Goal: Transaction & Acquisition: Purchase product/service

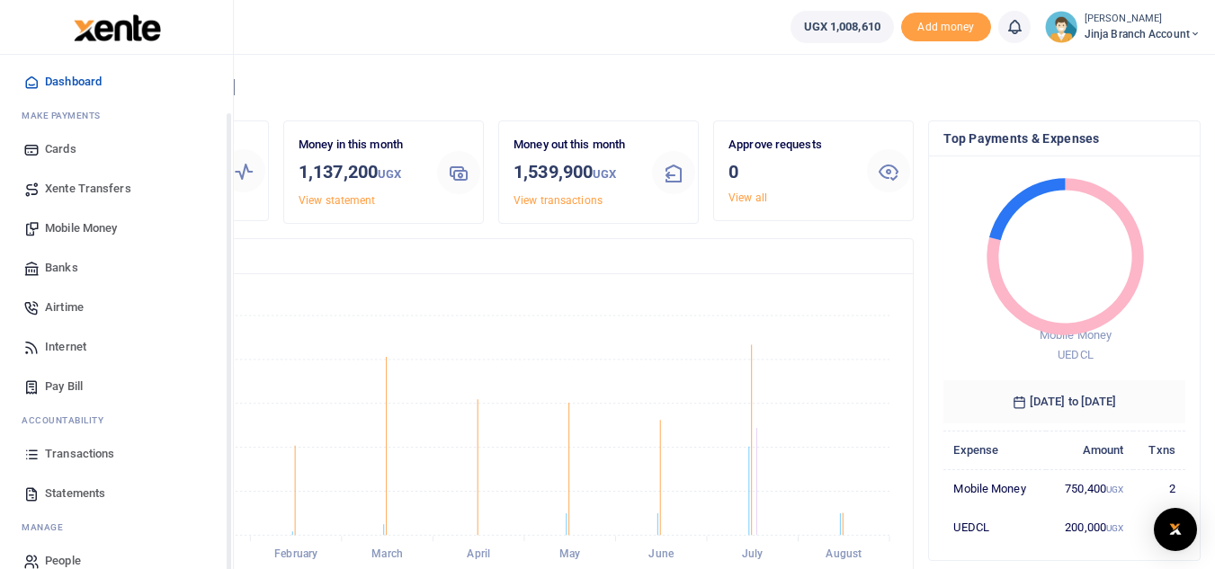
scroll to position [72, 0]
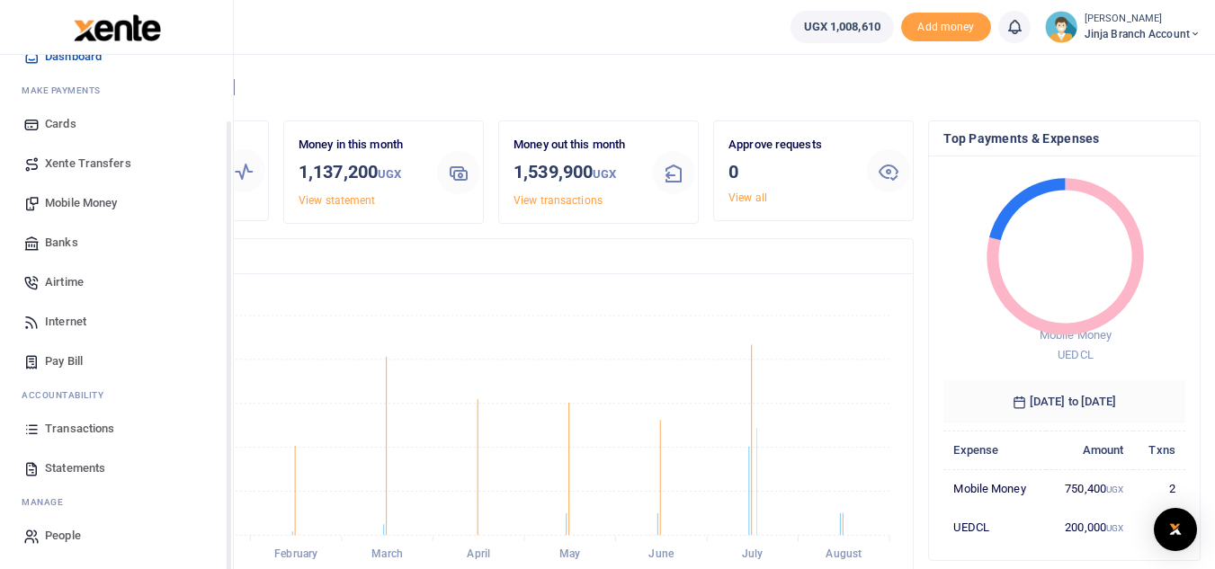
click at [63, 433] on span "Transactions" at bounding box center [79, 429] width 69 height 18
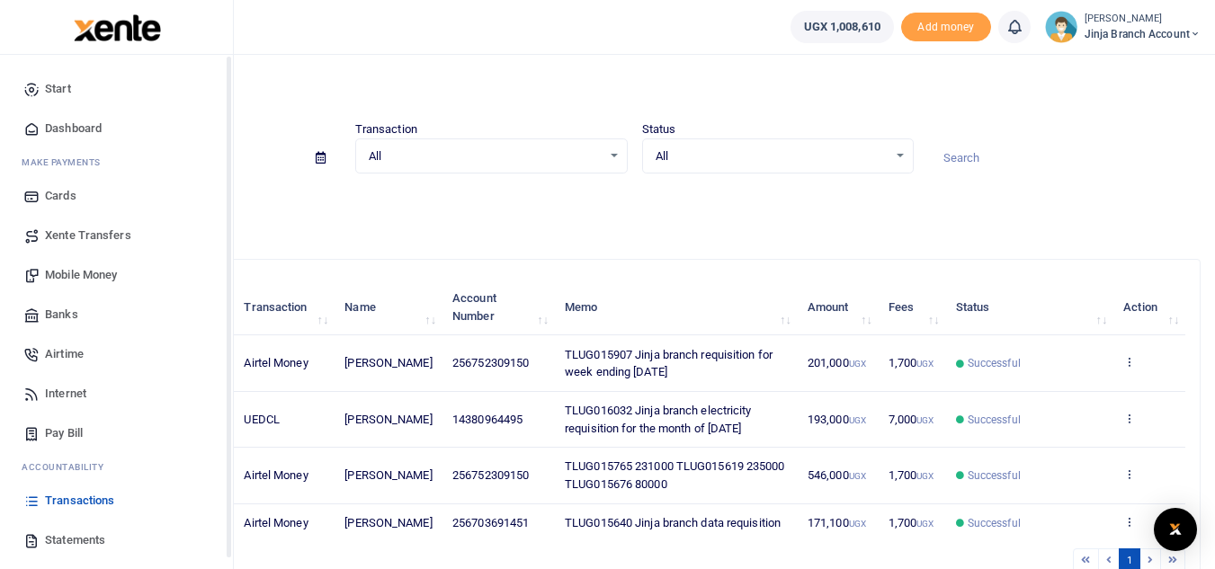
click at [84, 540] on span "Statements" at bounding box center [75, 541] width 60 height 18
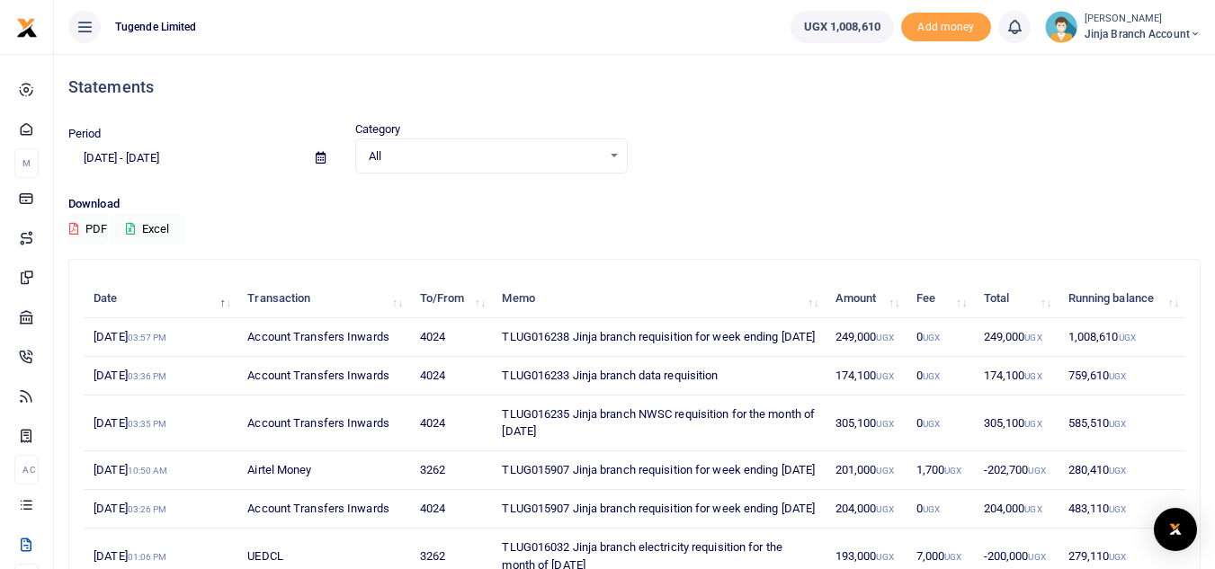
click at [629, 202] on p "Download" at bounding box center [634, 204] width 1132 height 19
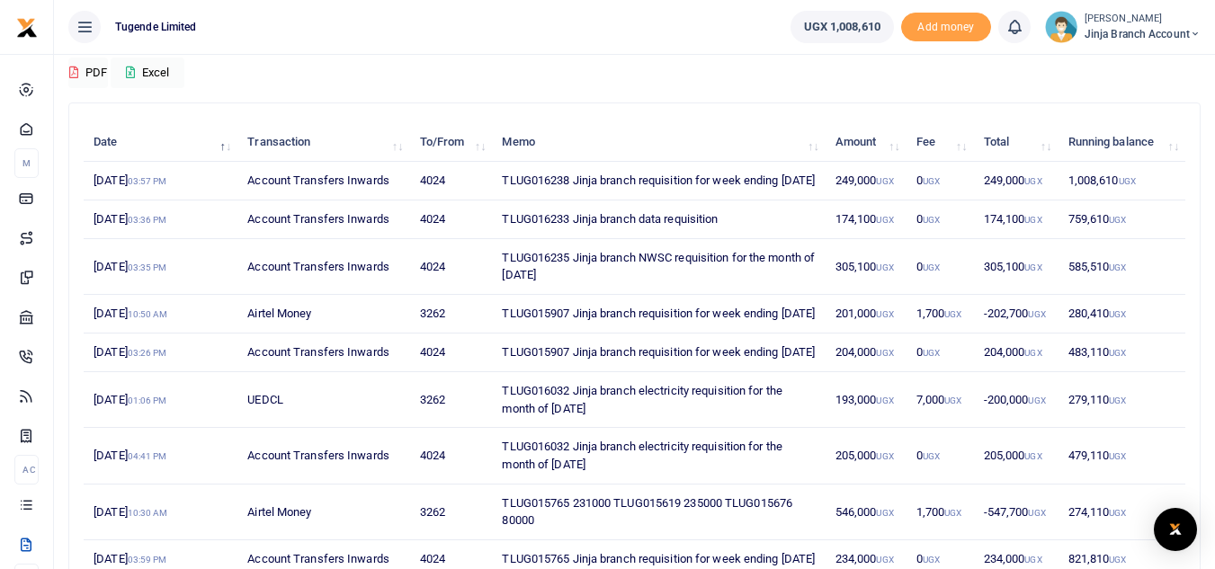
scroll to position [180, 0]
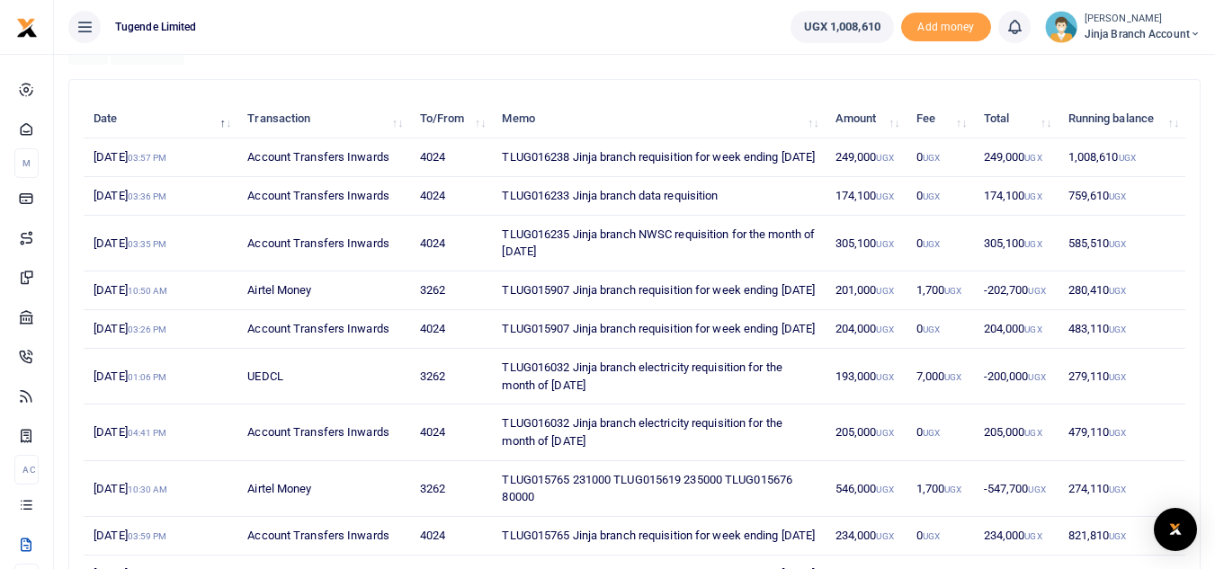
click at [835, 310] on td "201,000 UGX" at bounding box center [866, 291] width 81 height 39
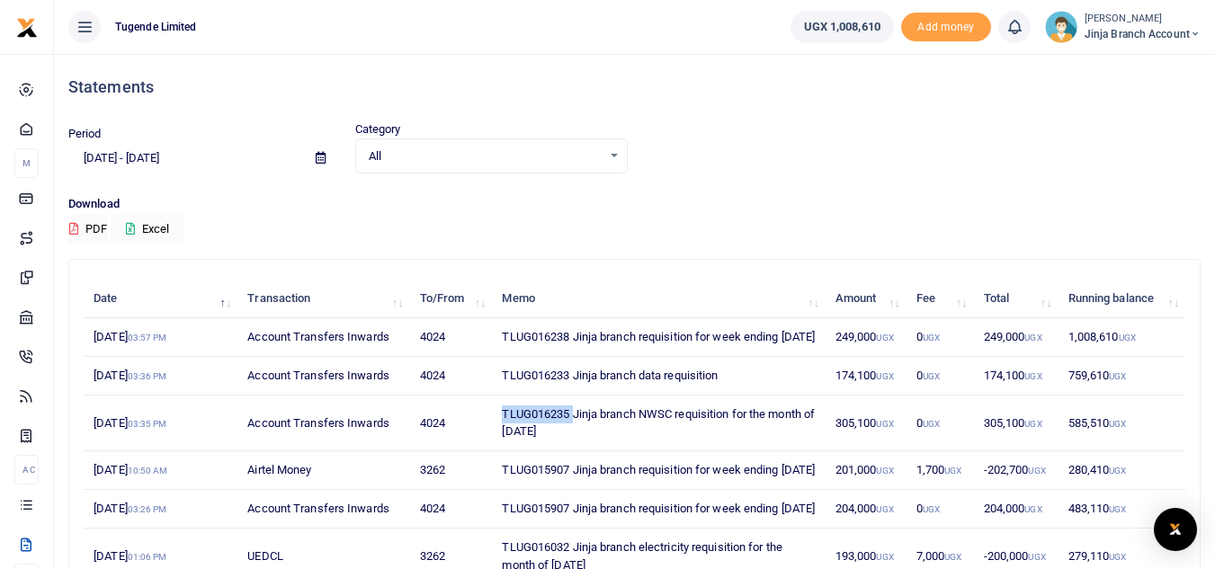
drag, startPoint x: 573, startPoint y: 429, endPoint x: 497, endPoint y: 435, distance: 75.8
click at [497, 435] on td "TLUG016235 Jinja branch NWSC requisition for the month of [DATE]" at bounding box center [658, 424] width 333 height 56
copy td "TLUG016235"
click at [584, 333] on td "TLUG016238 Jinja branch requisition for week ending 23 Aug 2025" at bounding box center [658, 337] width 333 height 39
drag, startPoint x: 575, startPoint y: 335, endPoint x: 505, endPoint y: 336, distance: 69.3
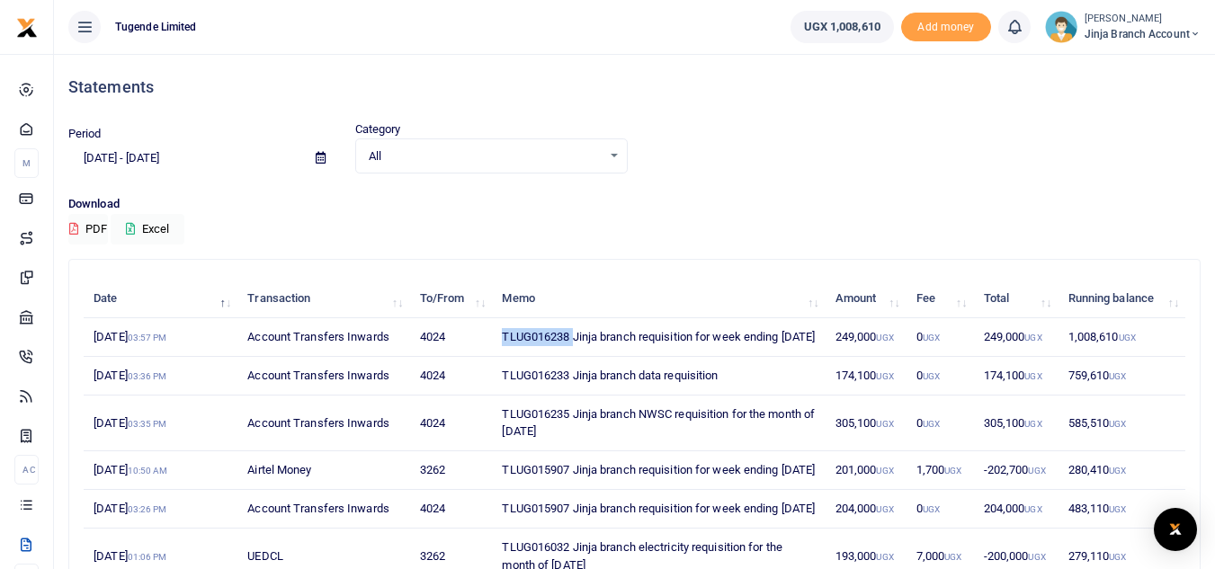
click at [505, 336] on td "TLUG016238 Jinja branch requisition for week ending 23 Aug 2025" at bounding box center [658, 337] width 333 height 39
copy td "TLUG016238"
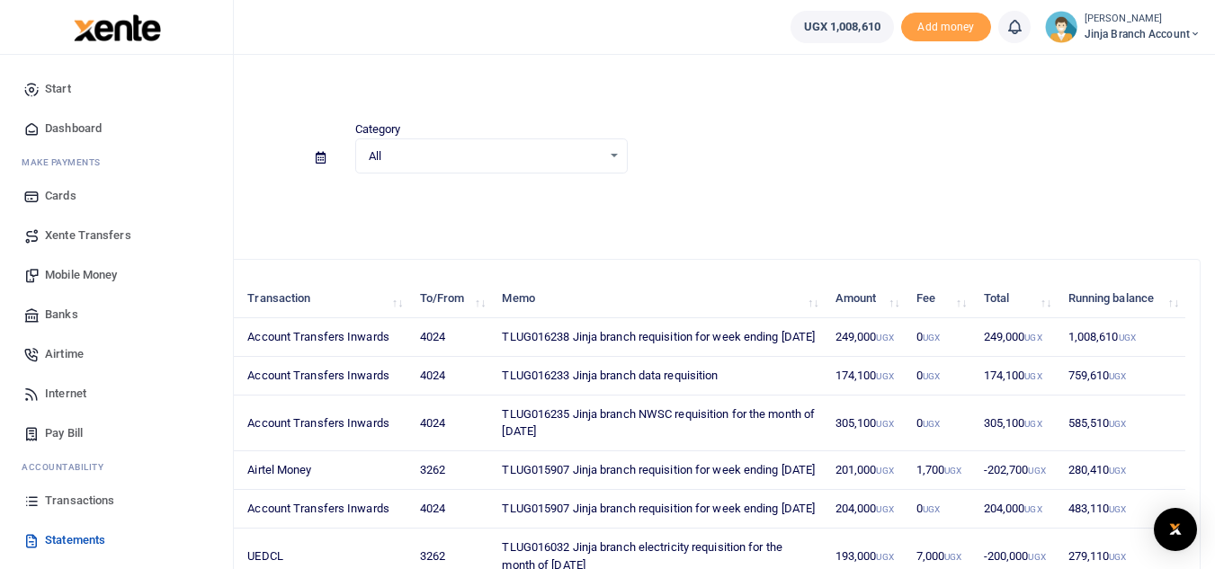
click at [85, 270] on span "Mobile Money" at bounding box center [81, 275] width 72 height 18
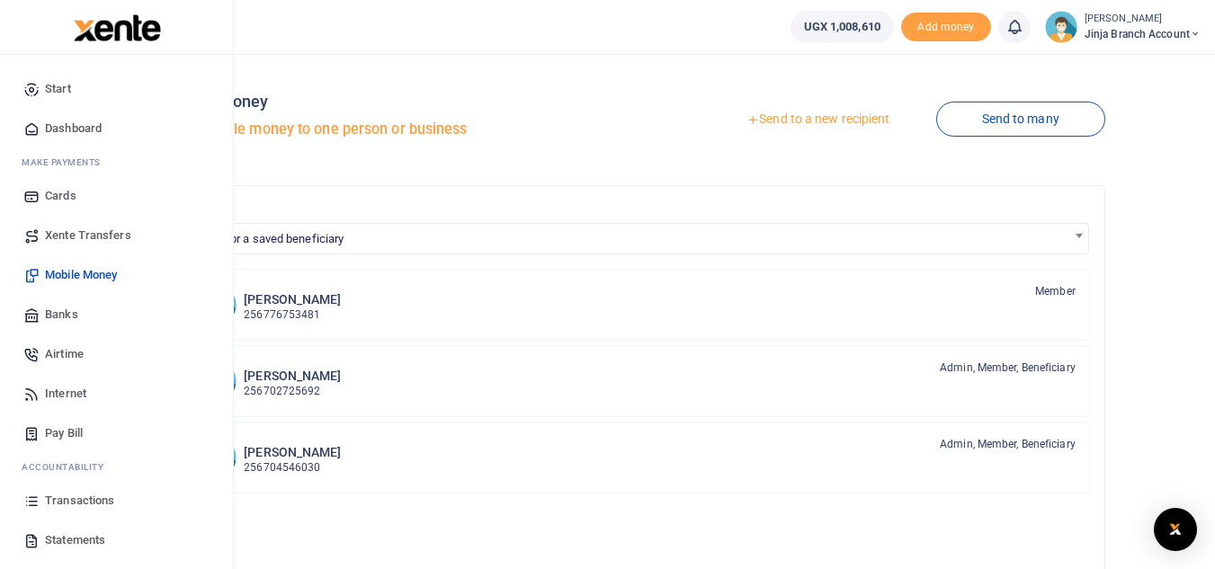
click at [58, 428] on span "Pay Bill" at bounding box center [64, 433] width 38 height 18
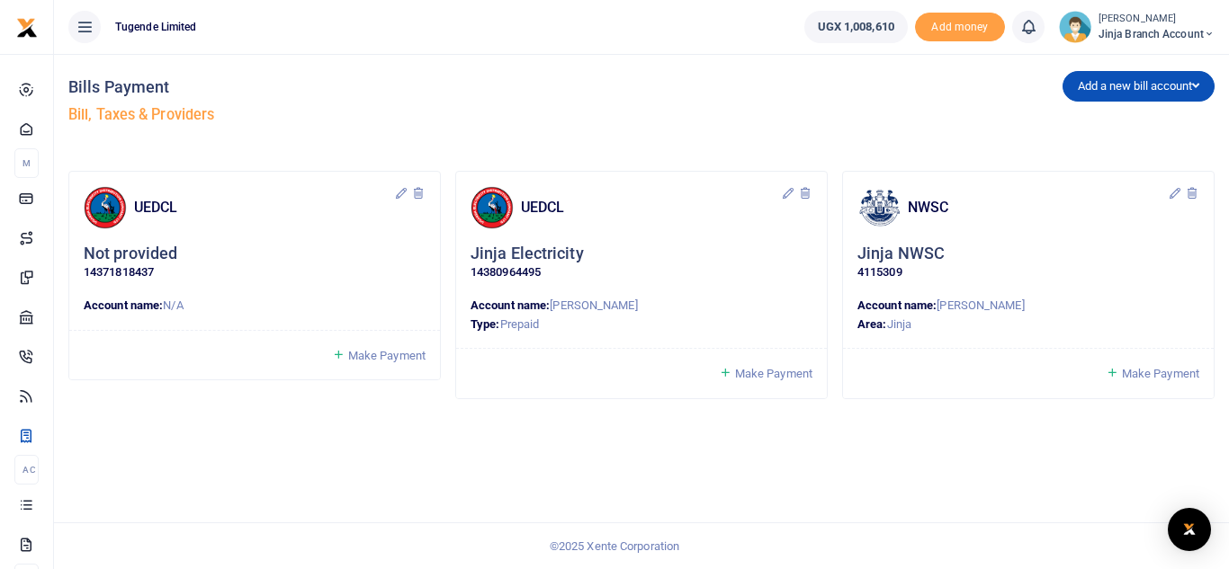
click at [1154, 374] on span "Make Payment" at bounding box center [1160, 373] width 77 height 13
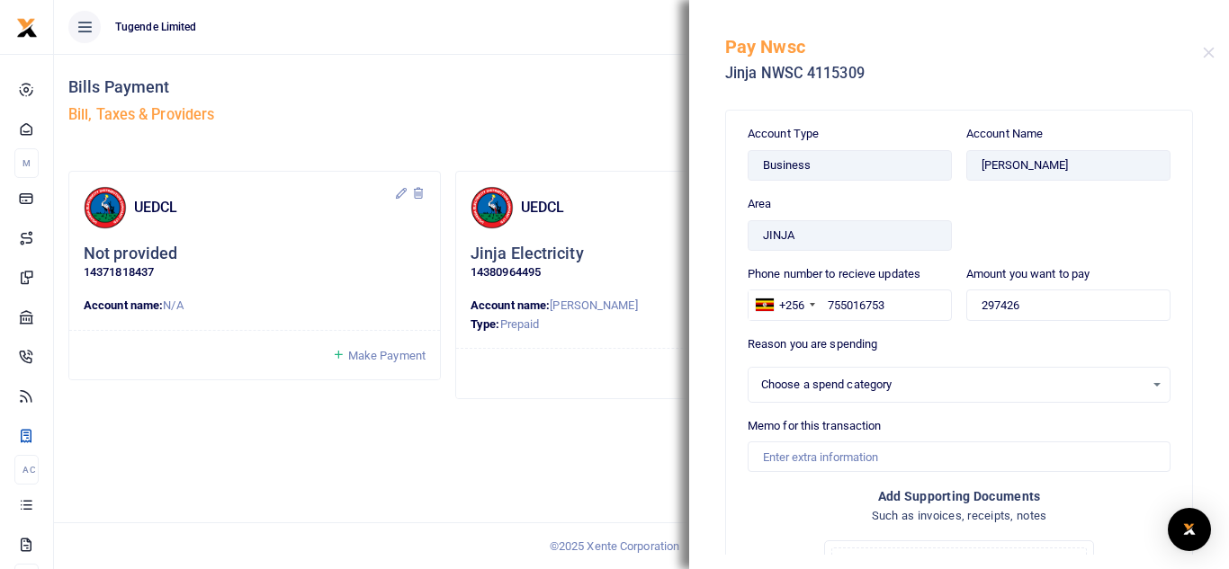
select select
click at [1031, 311] on input "297426" at bounding box center [1068, 305] width 204 height 31
click at [994, 308] on input "297426" at bounding box center [1068, 305] width 204 height 31
type input "295,100"
click at [813, 461] on input "Memo for this transaction" at bounding box center [958, 457] width 423 height 31
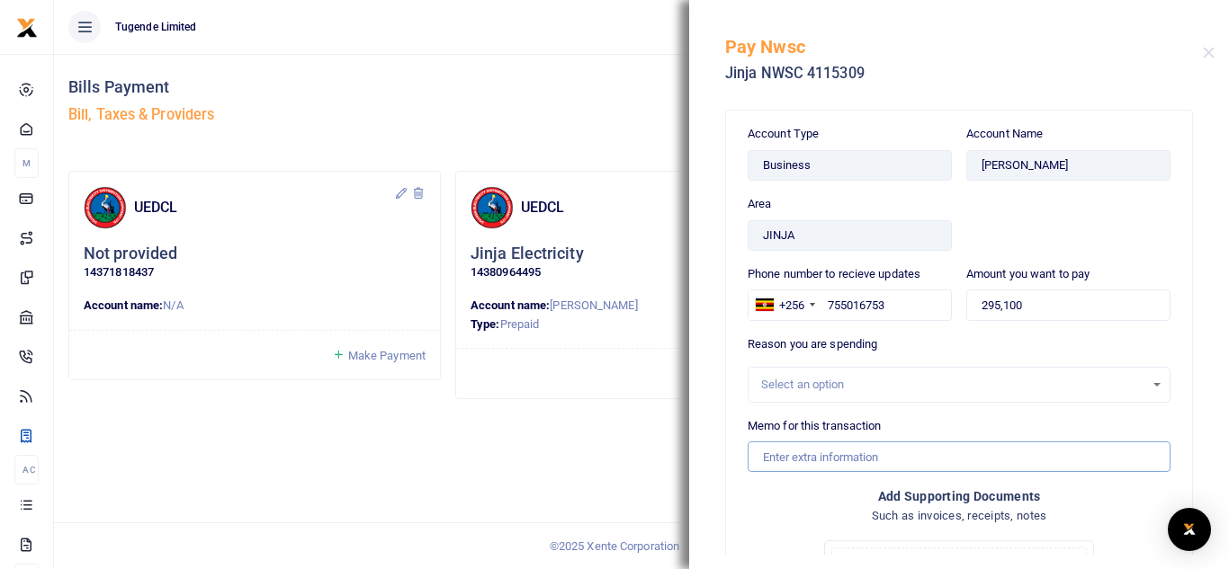
paste input "TLUG-016235"
click at [795, 453] on input "TLUG-016235" at bounding box center [958, 457] width 423 height 31
click at [872, 456] on input "TLUG016235" at bounding box center [958, 457] width 423 height 31
type input "TLUG016235 Jinja NWSC July payment"
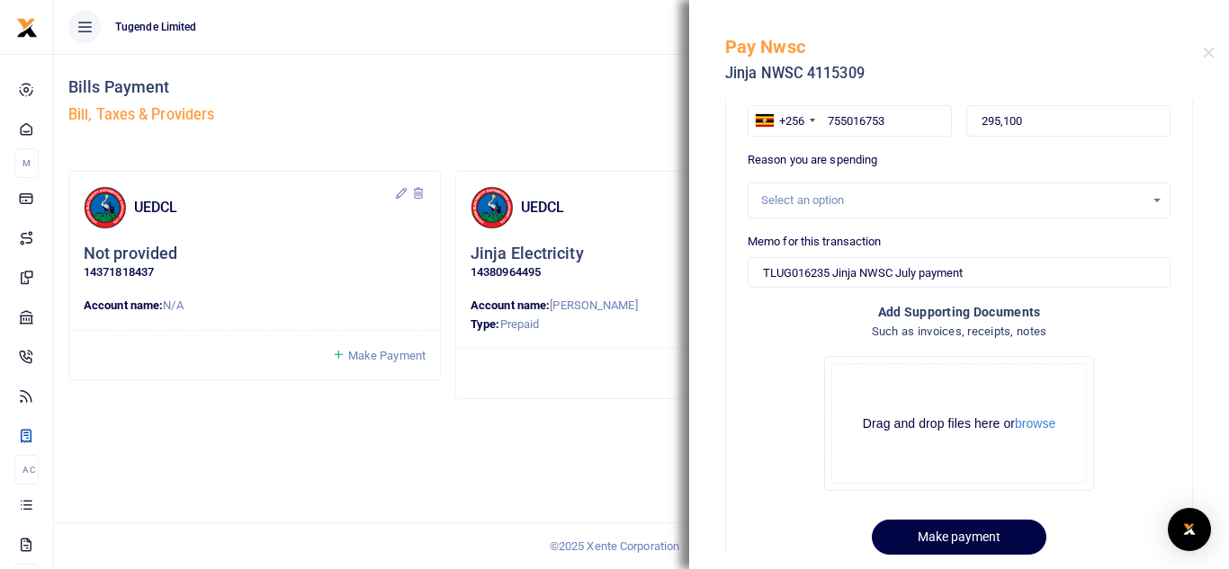
scroll to position [228, 0]
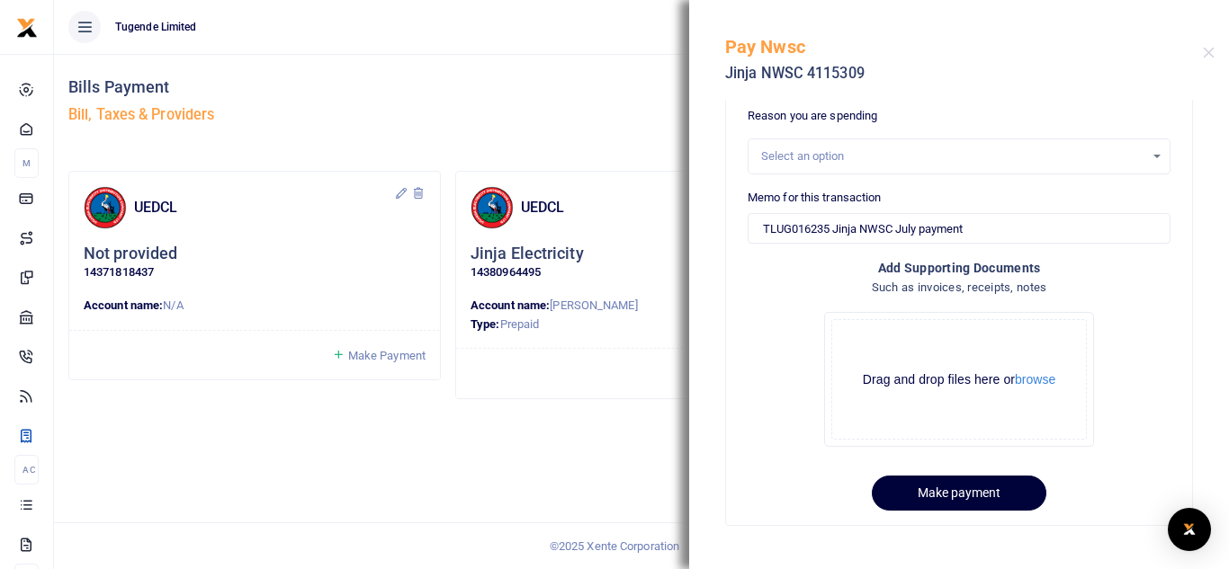
click at [943, 495] on button "Make payment" at bounding box center [958, 493] width 174 height 35
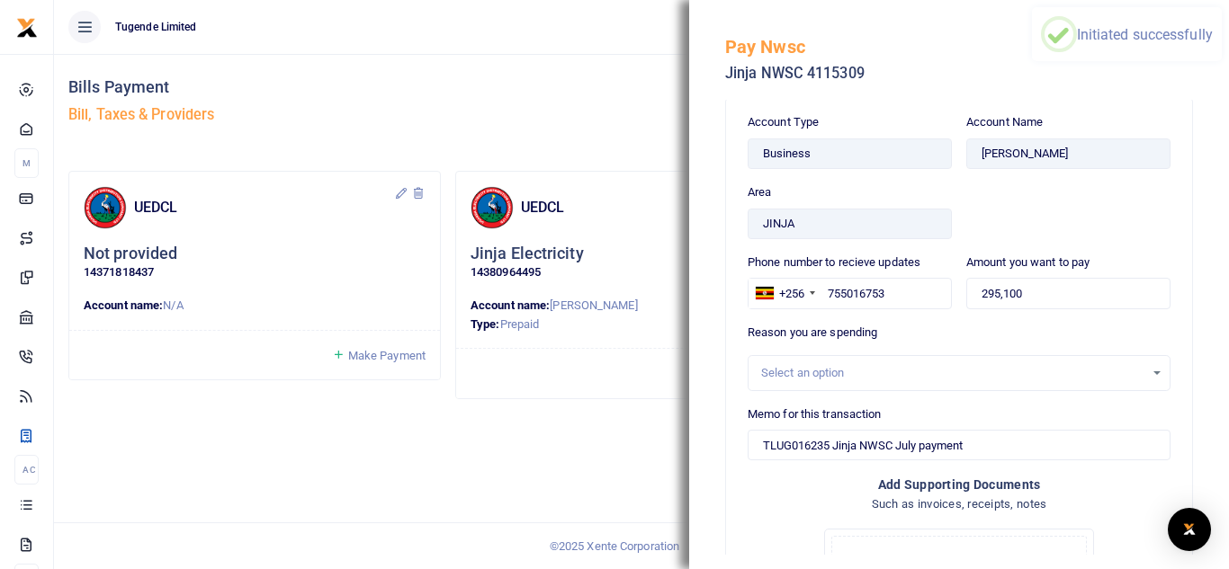
scroll to position [0, 0]
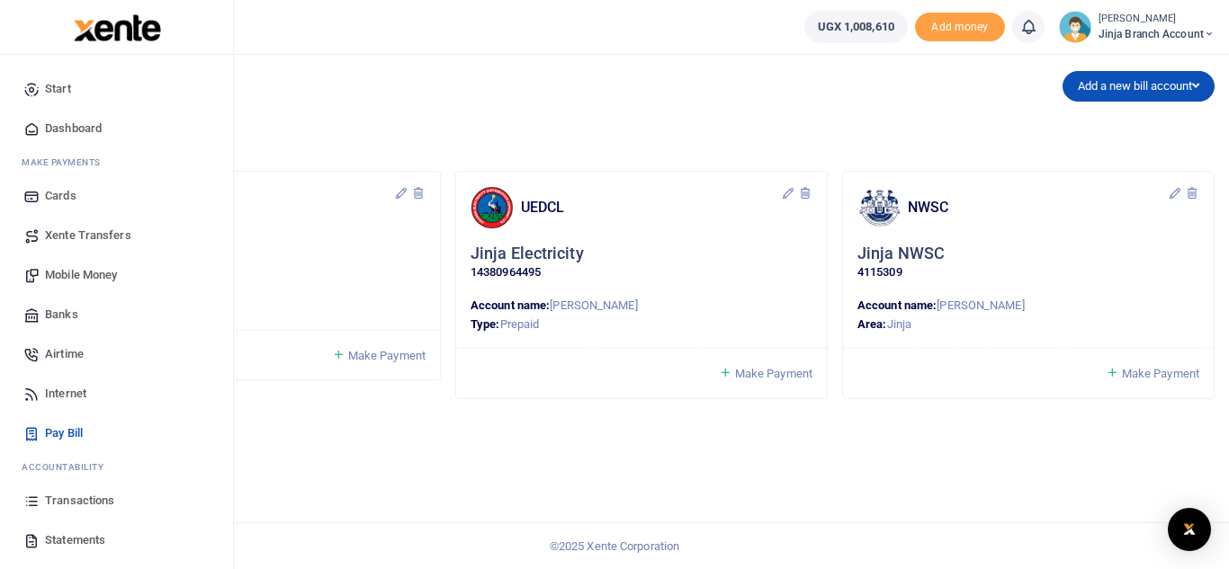
click at [54, 538] on span "Statements" at bounding box center [75, 541] width 60 height 18
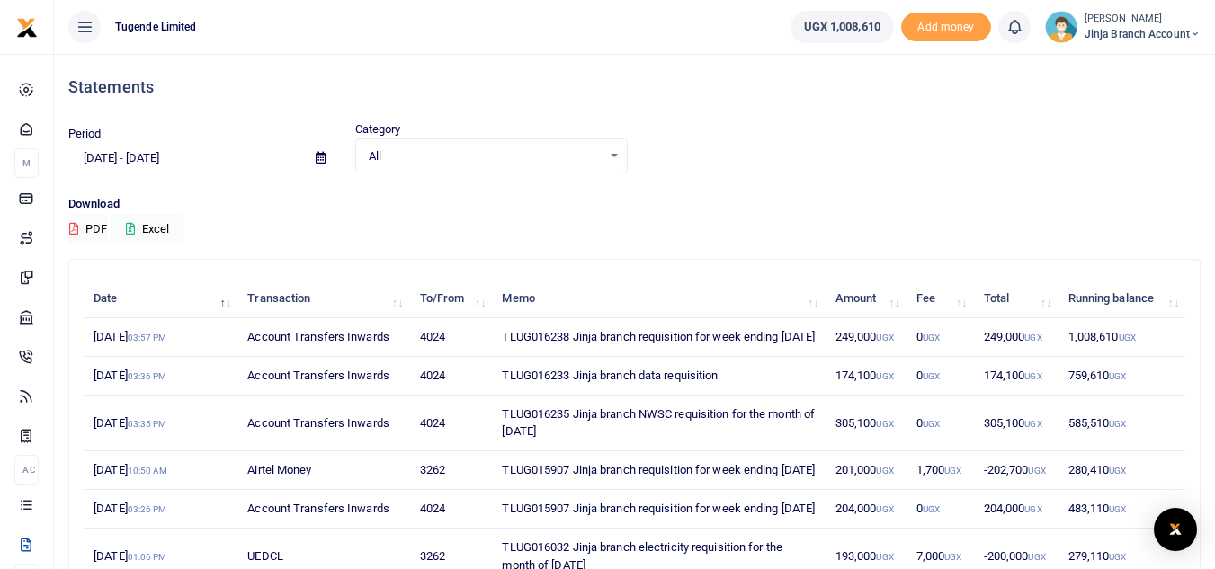
drag, startPoint x: 499, startPoint y: 335, endPoint x: 796, endPoint y: 353, distance: 297.4
click at [796, 353] on td "TLUG016238 Jinja branch requisition for week ending 23 Aug 2025" at bounding box center [658, 337] width 333 height 39
copy td "TLUG016238 Jinja branch requisition for week ending 23 Aug 2025"
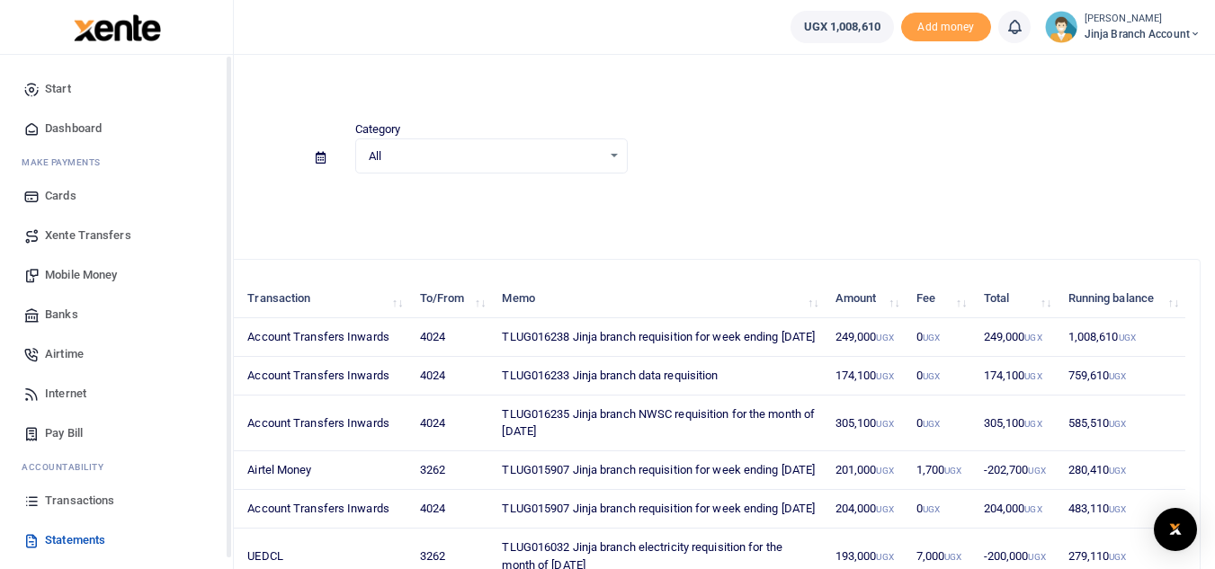
click at [67, 276] on span "Mobile Money" at bounding box center [81, 275] width 72 height 18
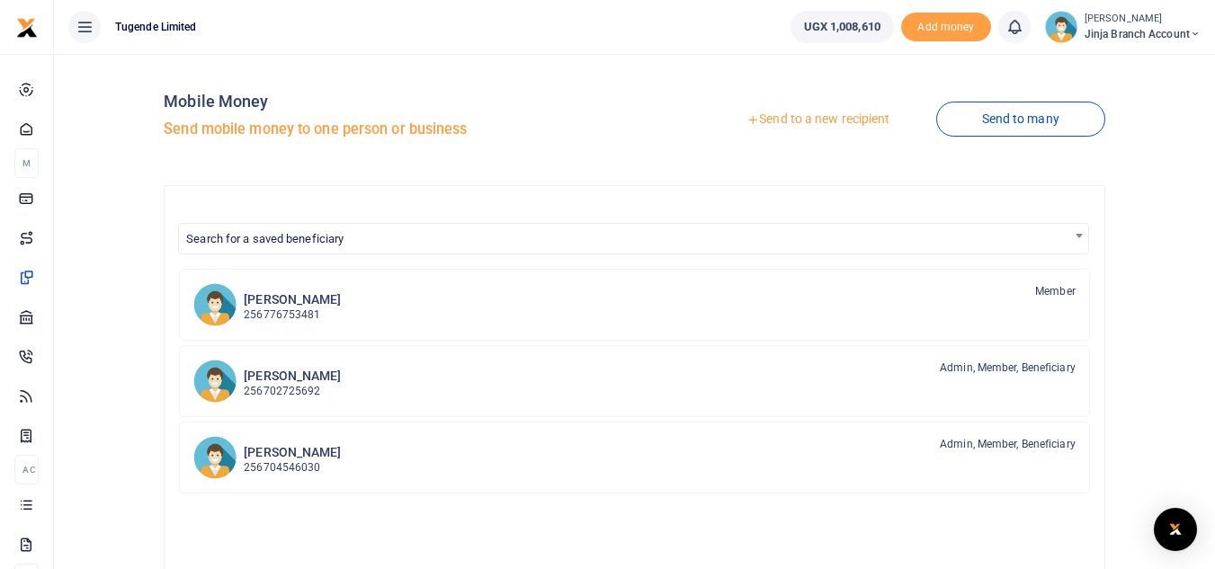
click at [819, 118] on link "Send to a new recipient" at bounding box center [818, 119] width 235 height 32
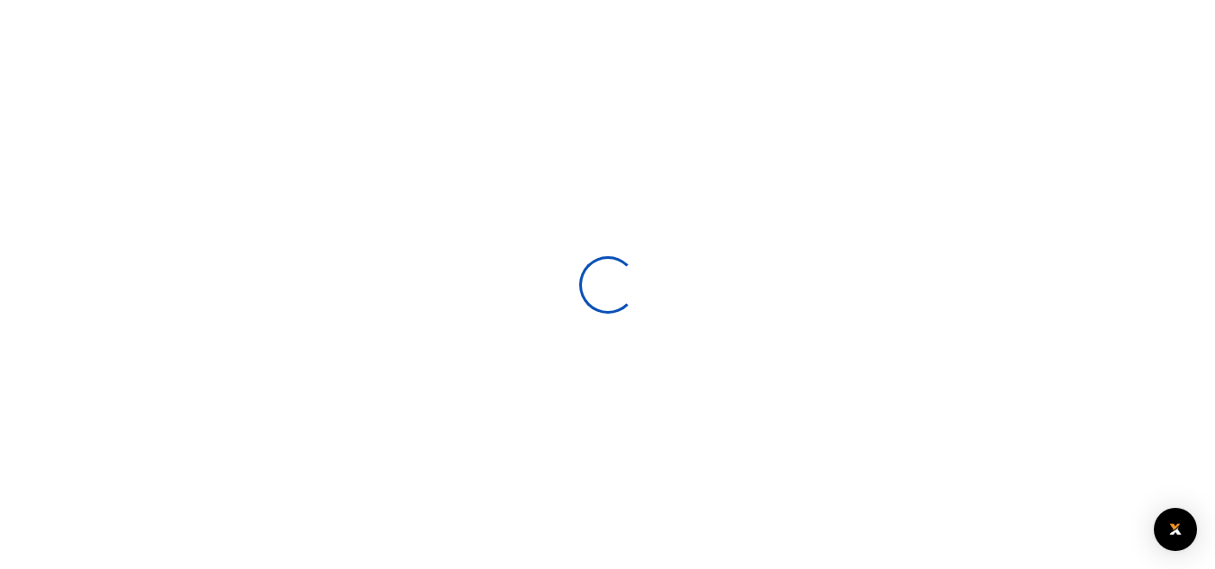
select select
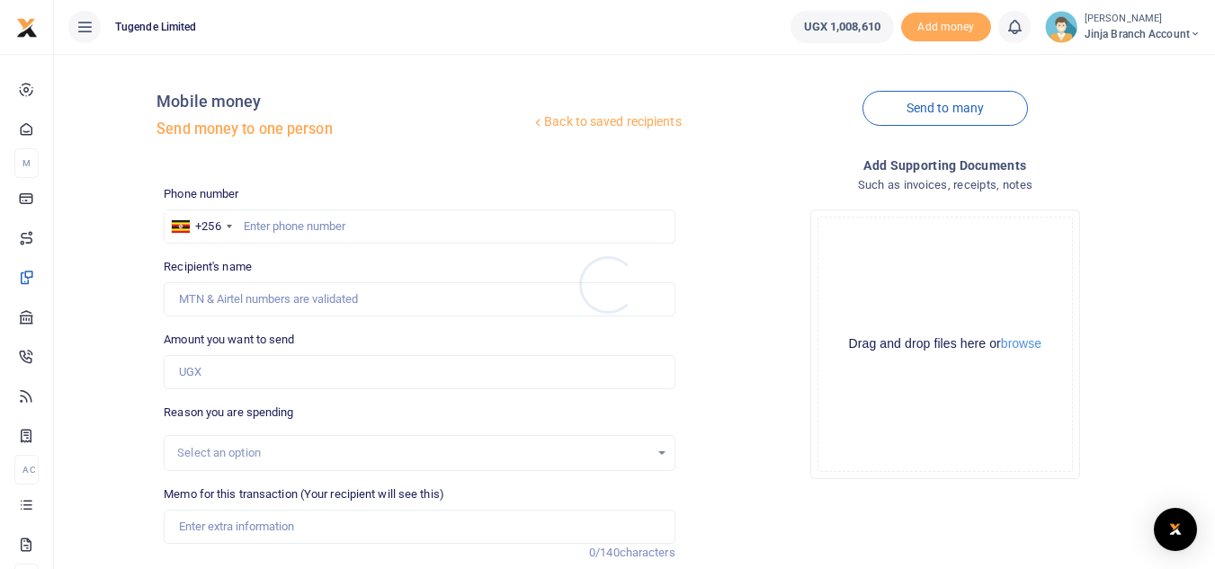
click at [275, 224] on div at bounding box center [607, 284] width 1215 height 569
click at [266, 228] on input "text" at bounding box center [419, 227] width 511 height 34
type input "752309150"
type input "[PERSON_NAME]"
type input "752309150"
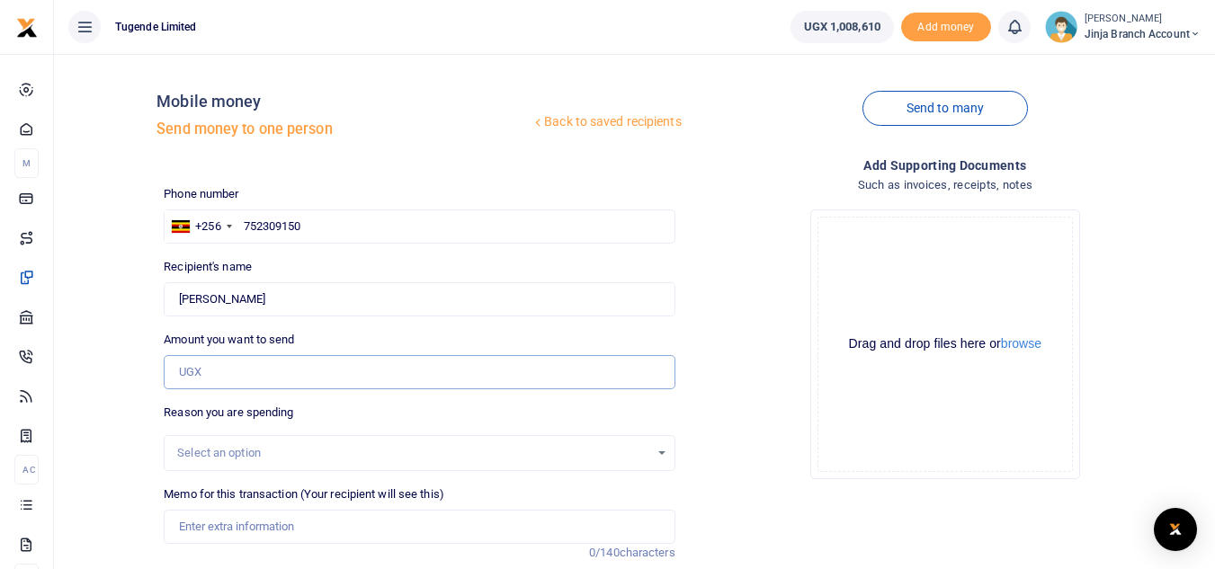
click at [227, 378] on input "Amount you want to send" at bounding box center [419, 372] width 511 height 34
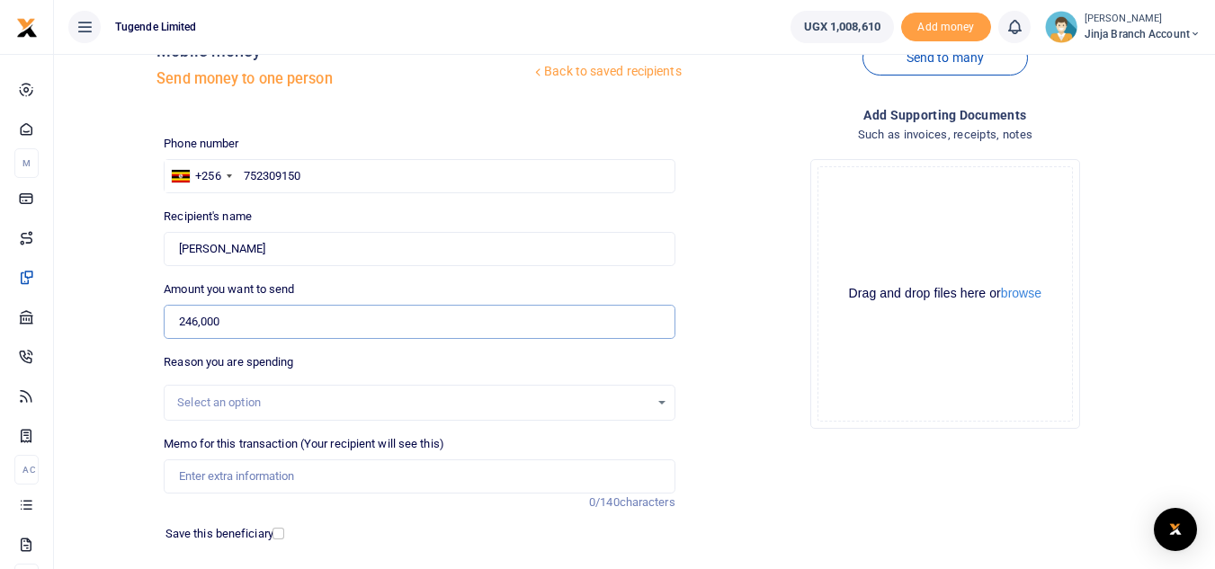
scroll to position [180, 0]
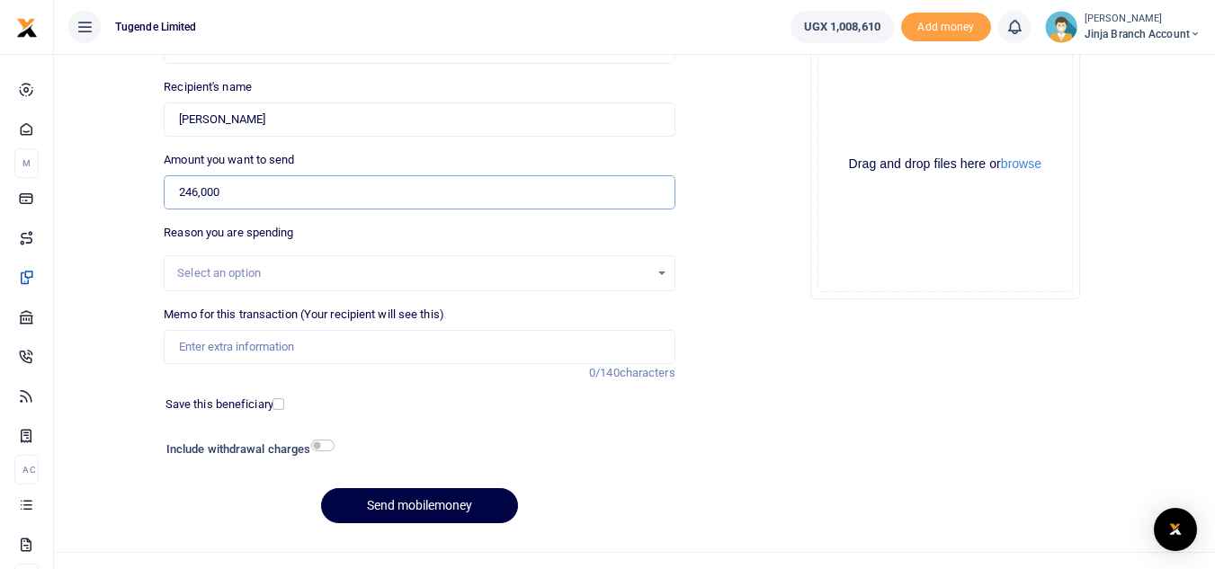
type input "246,000"
click at [228, 350] on input "Memo for this transaction (Your recipient will see this)" at bounding box center [419, 347] width 511 height 34
paste input "TLUG016238 Jinja branch requisition for week ending 23 Aug 2025"
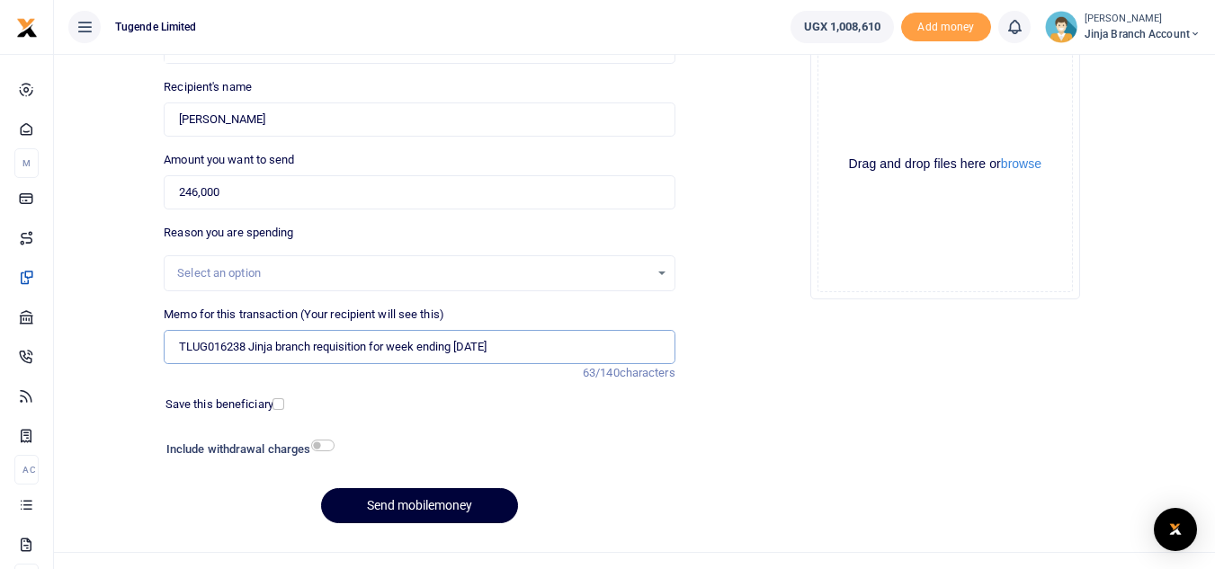
type input "TLUG016238 Jinja branch requisition for week ending 23 Aug 2025"
click at [421, 507] on button "Send mobilemoney" at bounding box center [419, 505] width 197 height 35
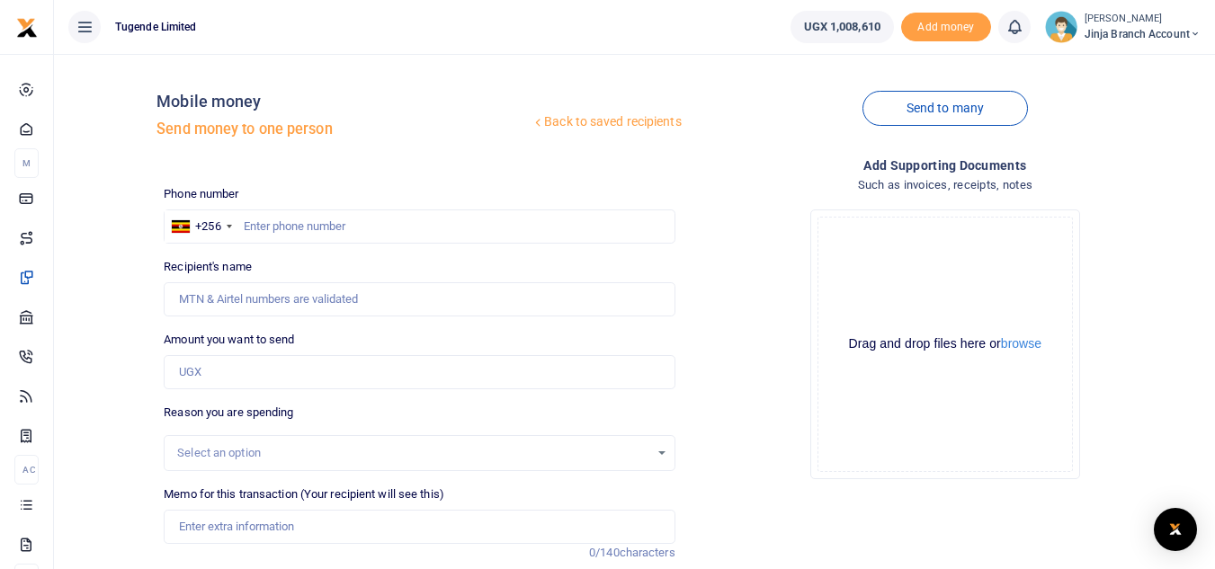
click at [1131, 33] on span "Jinja branch account" at bounding box center [1143, 34] width 116 height 16
click at [1104, 60] on link "Switch accounts" at bounding box center [1130, 65] width 142 height 25
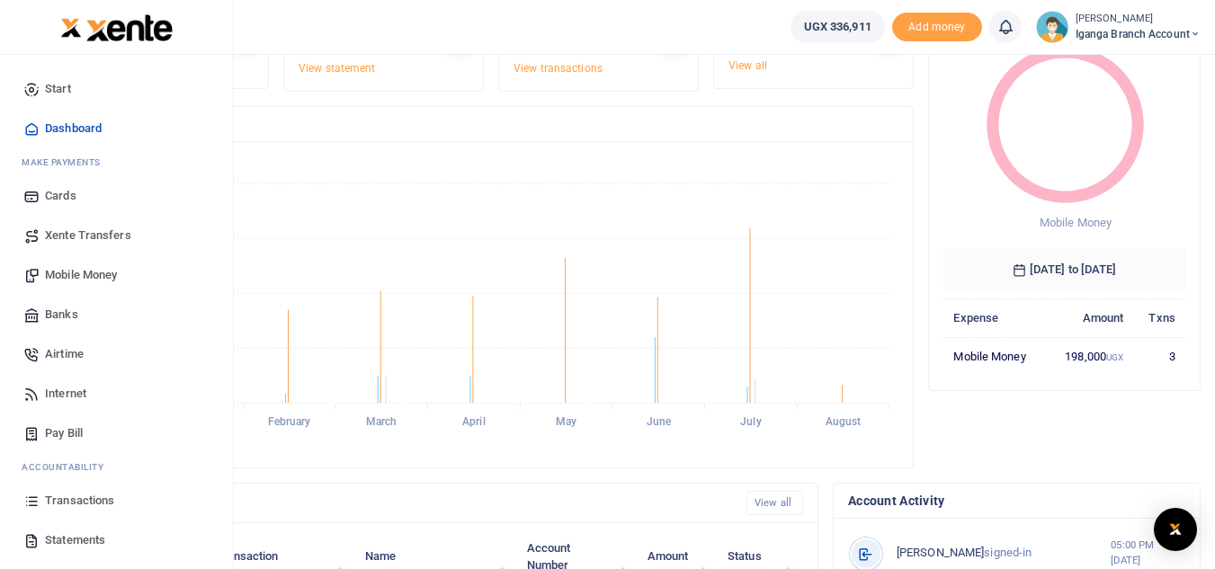
scroll to position [360, 0]
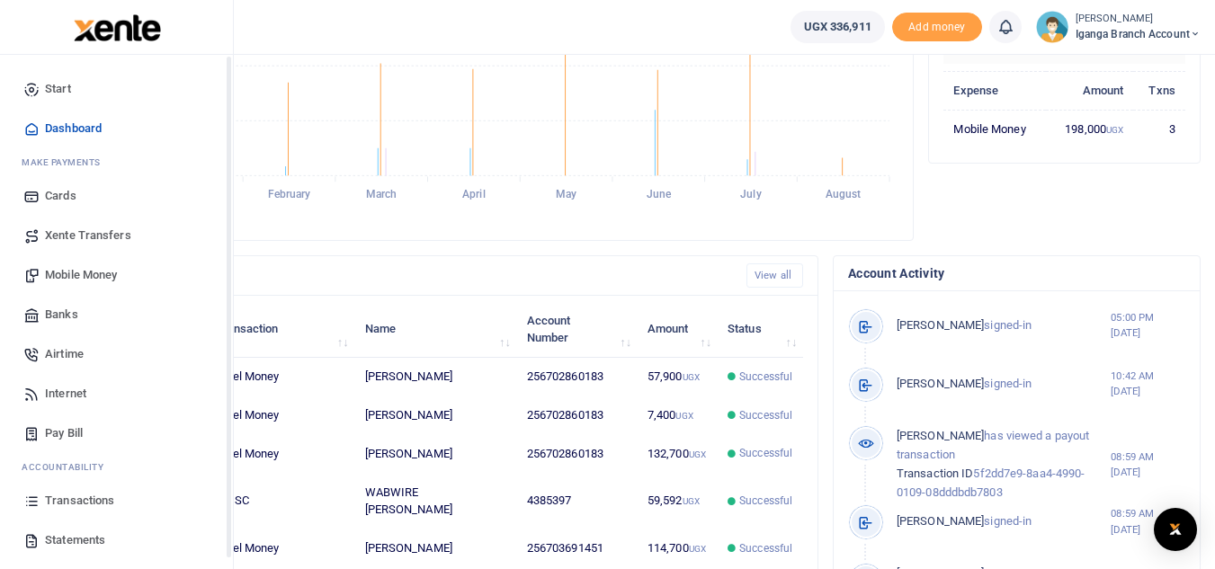
click at [68, 542] on span "Statements" at bounding box center [75, 541] width 60 height 18
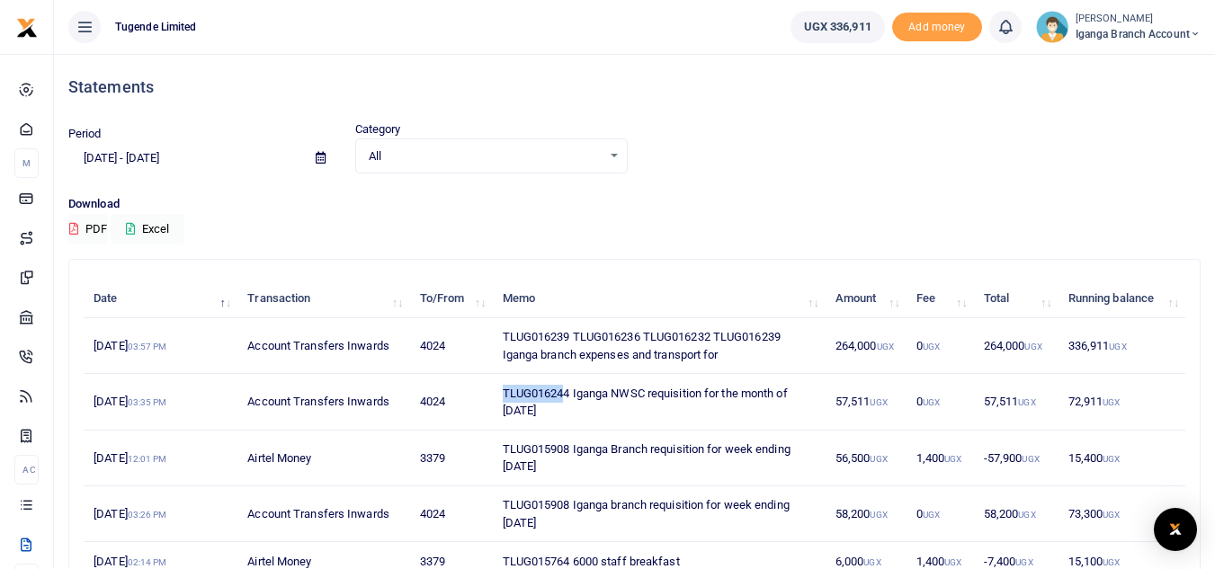
drag, startPoint x: 567, startPoint y: 389, endPoint x: 497, endPoint y: 395, distance: 70.4
click at [497, 395] on td "TLUG016244 Iganga NWSC requisition for the month of [DATE]" at bounding box center [658, 402] width 333 height 56
drag, startPoint x: 573, startPoint y: 390, endPoint x: 503, endPoint y: 393, distance: 70.2
click at [503, 393] on td "TLUG016244 Iganga NWSC requisition for the month of [DATE]" at bounding box center [658, 402] width 333 height 56
copy td "TLUG016244"
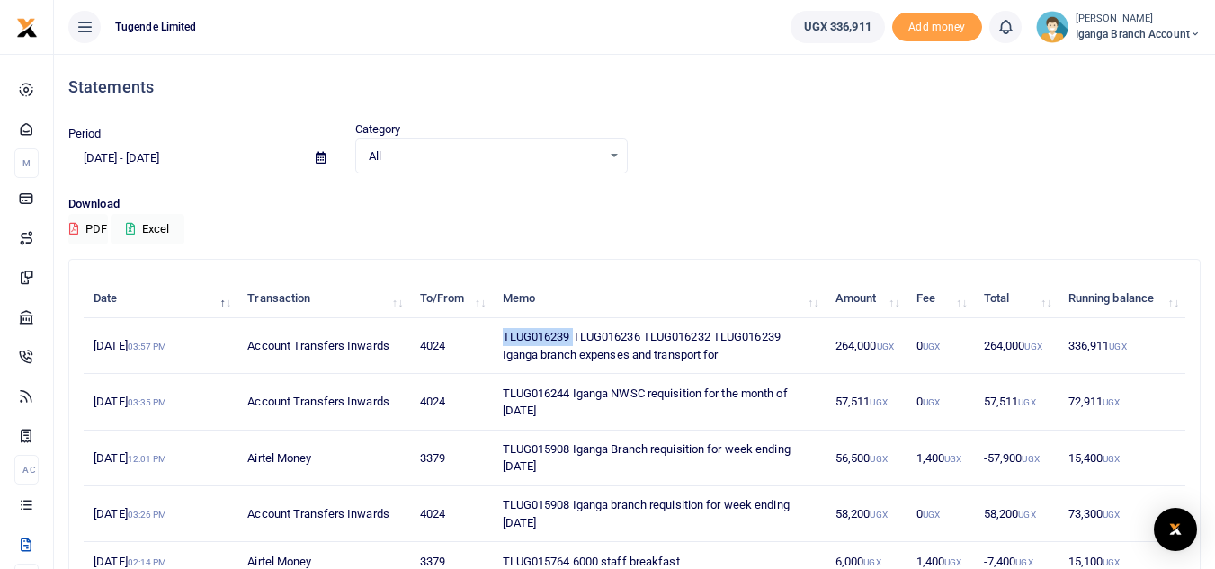
drag, startPoint x: 573, startPoint y: 335, endPoint x: 478, endPoint y: 335, distance: 95.3
click at [478, 335] on tr "22nd Aug 2025 03:57 PM Account Transfers Inwards 4024 TLUG016239 TLUG016236 TLU…" at bounding box center [635, 346] width 1102 height 56
copy tr "TLUG016239"
click at [724, 358] on td "TLUG016239 TLUG016236 TLUG016232 TLUG016239 Iganga branch expenses and transpor…" at bounding box center [658, 346] width 333 height 56
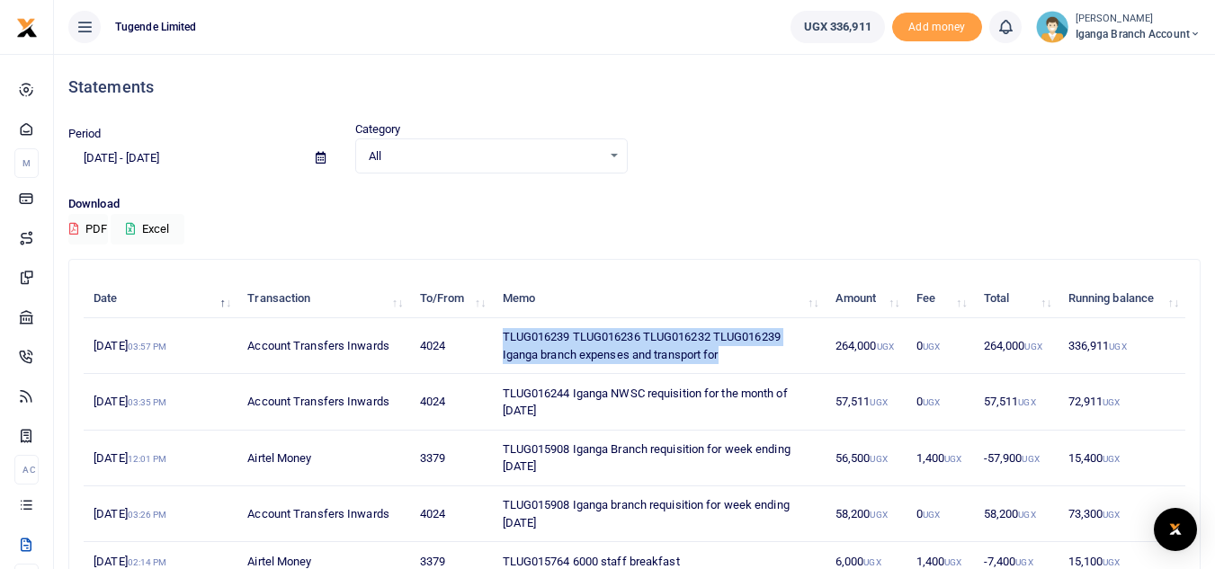
drag, startPoint x: 745, startPoint y: 360, endPoint x: 495, endPoint y: 341, distance: 250.7
click at [495, 341] on td "TLUG016239 TLUG016236 TLUG016232 TLUG016239 Iganga branch expenses and transpor…" at bounding box center [658, 346] width 333 height 56
copy td "TLUG016239 TLUG016236 TLUG016232 TLUG016239 Iganga branch expenses and transpor…"
click at [709, 362] on td "TLUG016239 TLUG016236 TLUG016232 TLUG016239 Iganga branch expenses and transpor…" at bounding box center [658, 346] width 333 height 56
drag, startPoint x: 673, startPoint y: 353, endPoint x: 503, endPoint y: 345, distance: 170.2
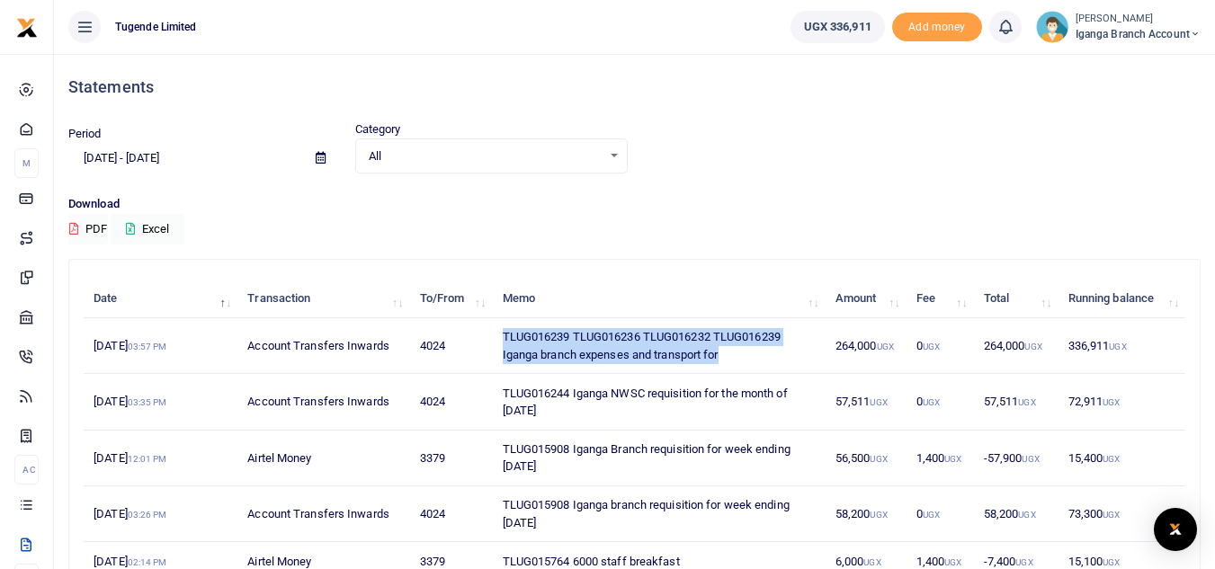
click at [503, 345] on td "TLUG016239 TLUG016236 TLUG016232 TLUG016239 Iganga branch expenses and transpor…" at bounding box center [658, 346] width 333 height 56
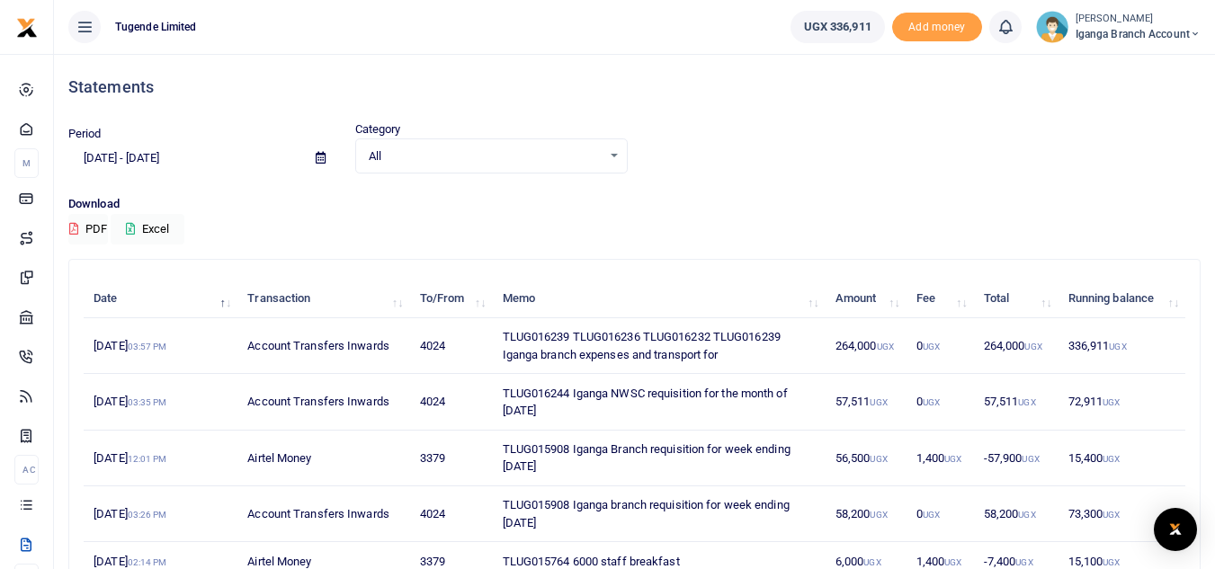
drag, startPoint x: 501, startPoint y: 388, endPoint x: 552, endPoint y: 414, distance: 57.5
click at [552, 414] on td "TLUG016244 Iganga NWSC requisition for the month of [DATE]" at bounding box center [658, 402] width 333 height 56
copy td "TLUG016244 Iganga NWSC requisition for the month of [DATE]"
click at [551, 398] on td "TLUG016244 Iganga NWSC requisition for the month of [DATE]" at bounding box center [658, 402] width 333 height 56
drag, startPoint x: 570, startPoint y: 392, endPoint x: 504, endPoint y: 392, distance: 66.6
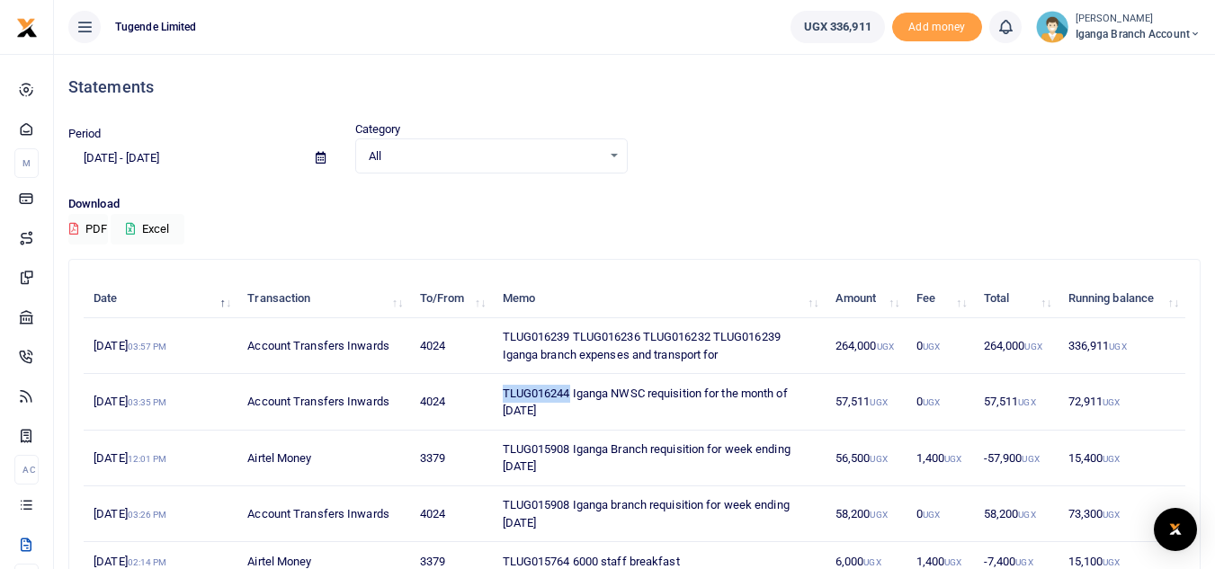
click at [504, 392] on td "TLUG016244 Iganga NWSC requisition for the month of [DATE]" at bounding box center [658, 402] width 333 height 56
copy td "TLUG016244"
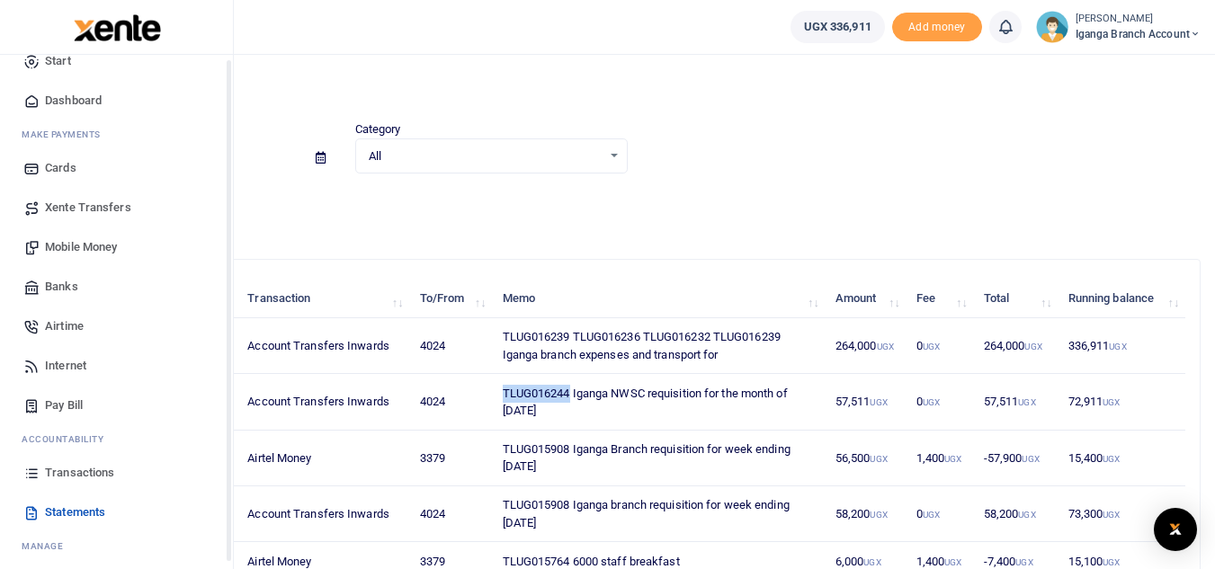
scroll to position [72, 0]
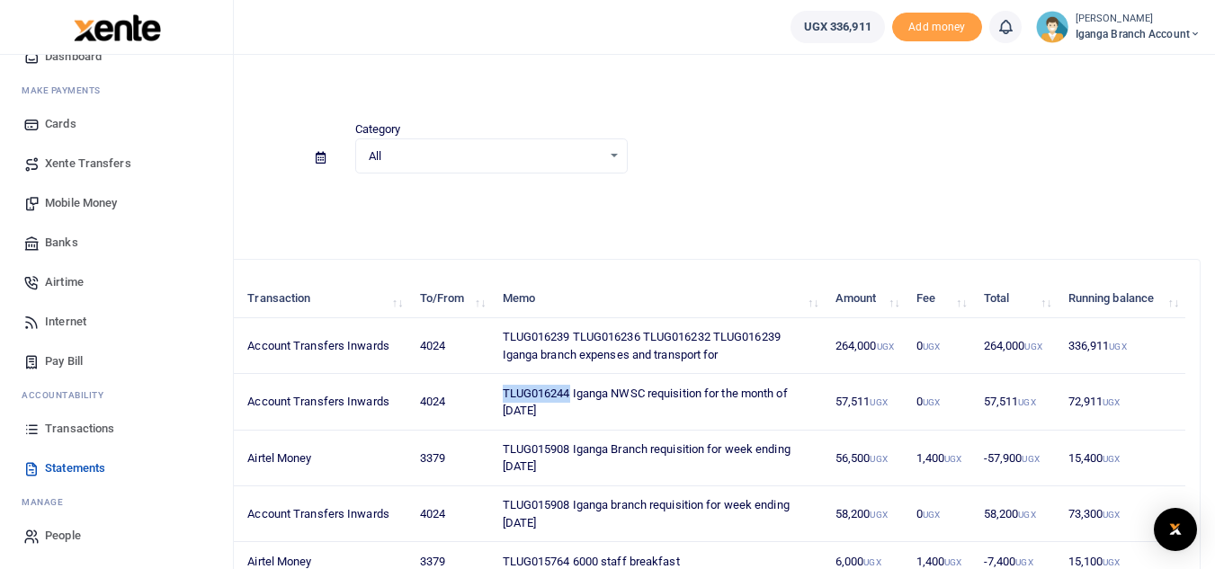
click at [69, 365] on span "Pay Bill" at bounding box center [64, 362] width 38 height 18
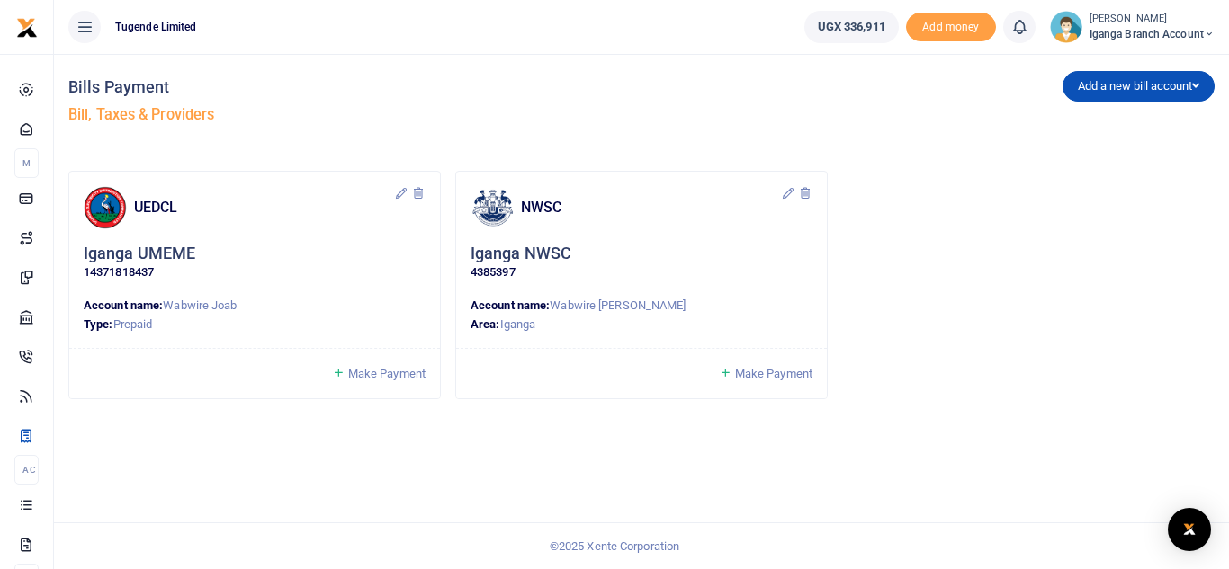
click at [756, 373] on span "Make Payment" at bounding box center [773, 373] width 77 height 13
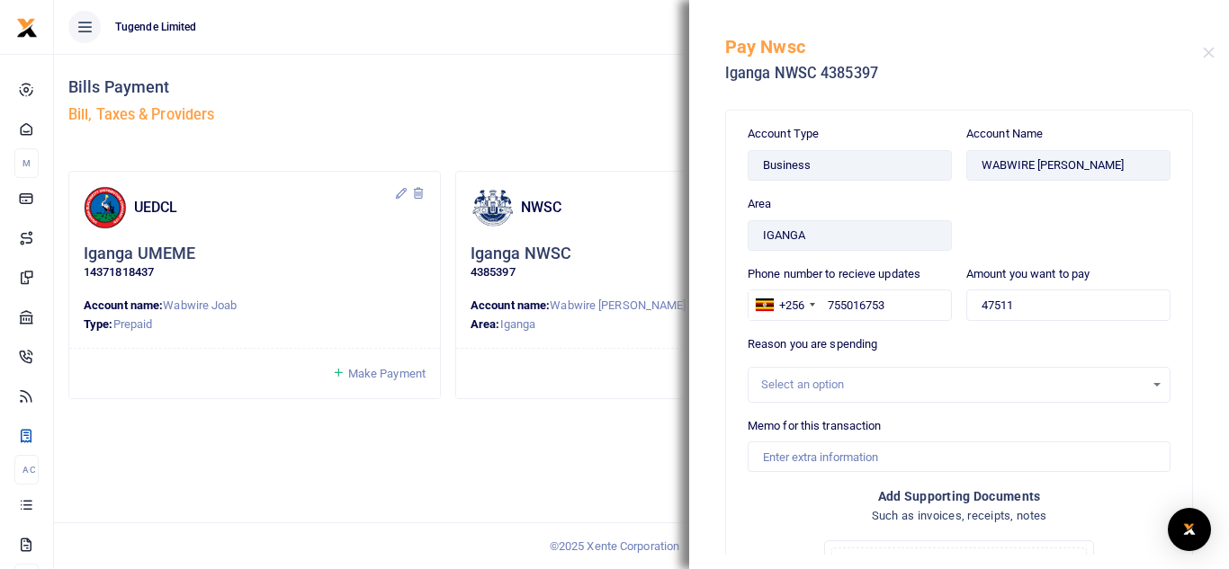
click at [810, 388] on div "Select an option" at bounding box center [952, 385] width 383 height 18
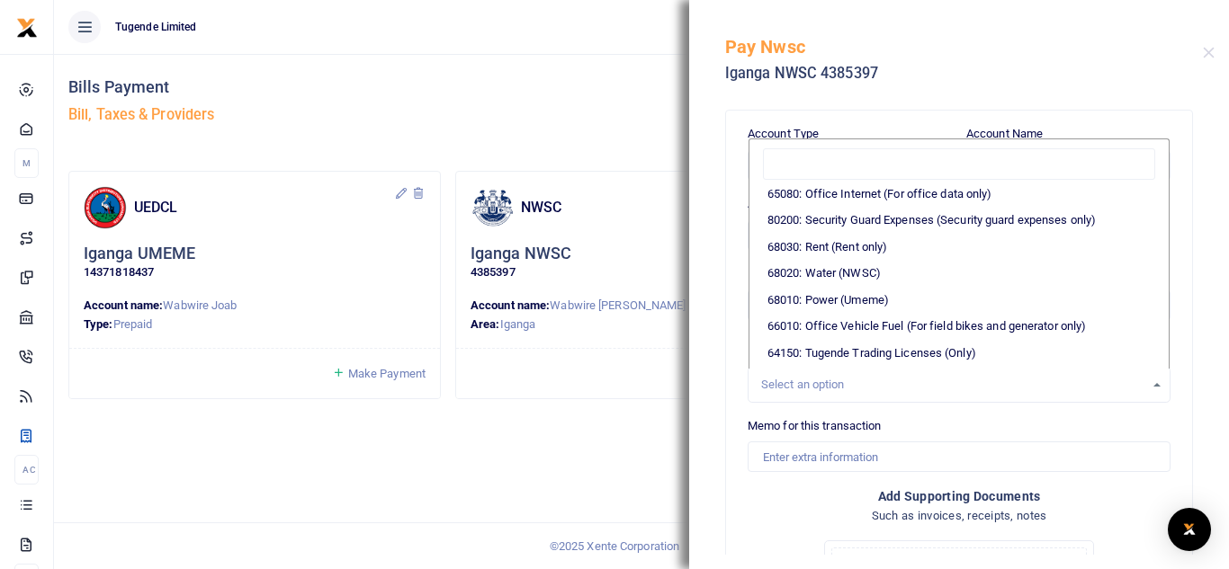
scroll to position [360, 0]
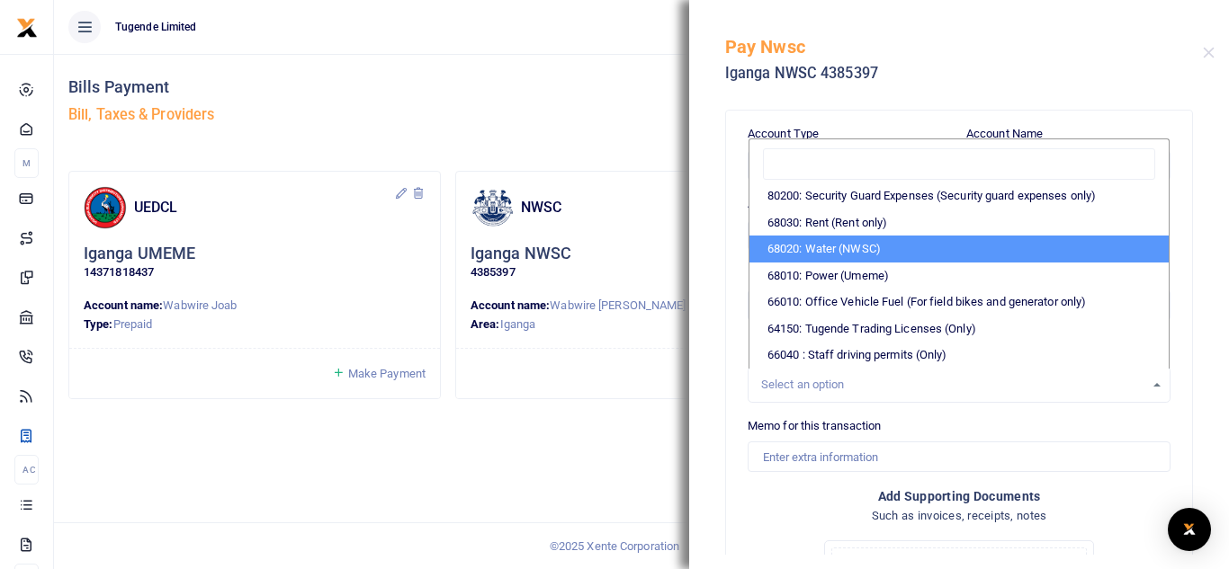
click at [852, 263] on li "68020: Water (NWSC)" at bounding box center [958, 249] width 419 height 27
select select "38"
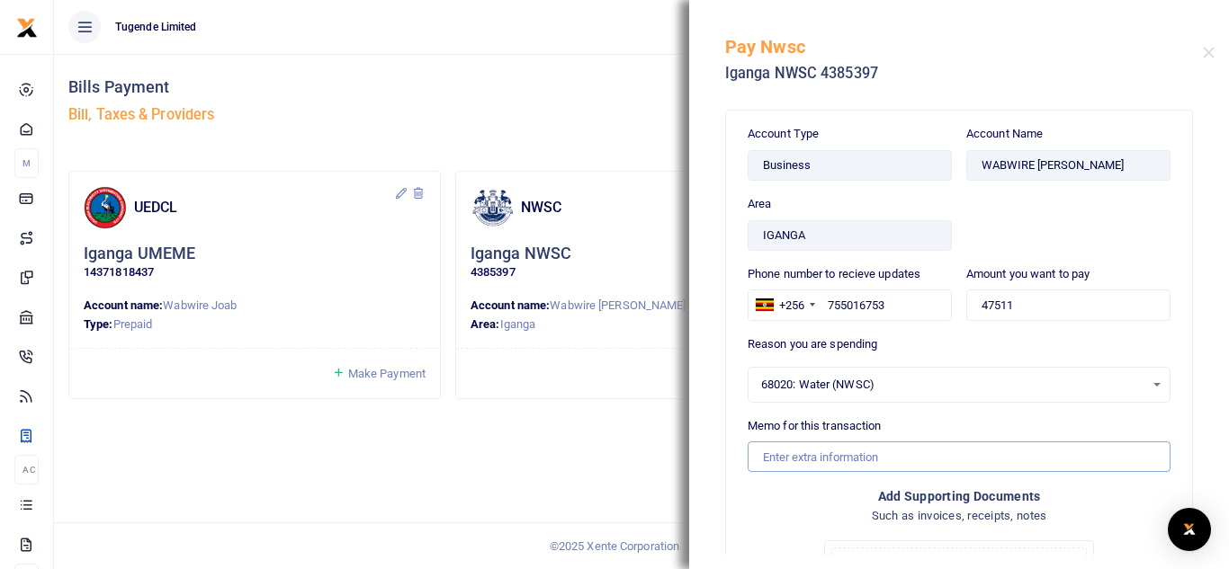
click at [814, 459] on input "Memo for this transaction" at bounding box center [958, 457] width 423 height 31
paste input "TLUG016244"
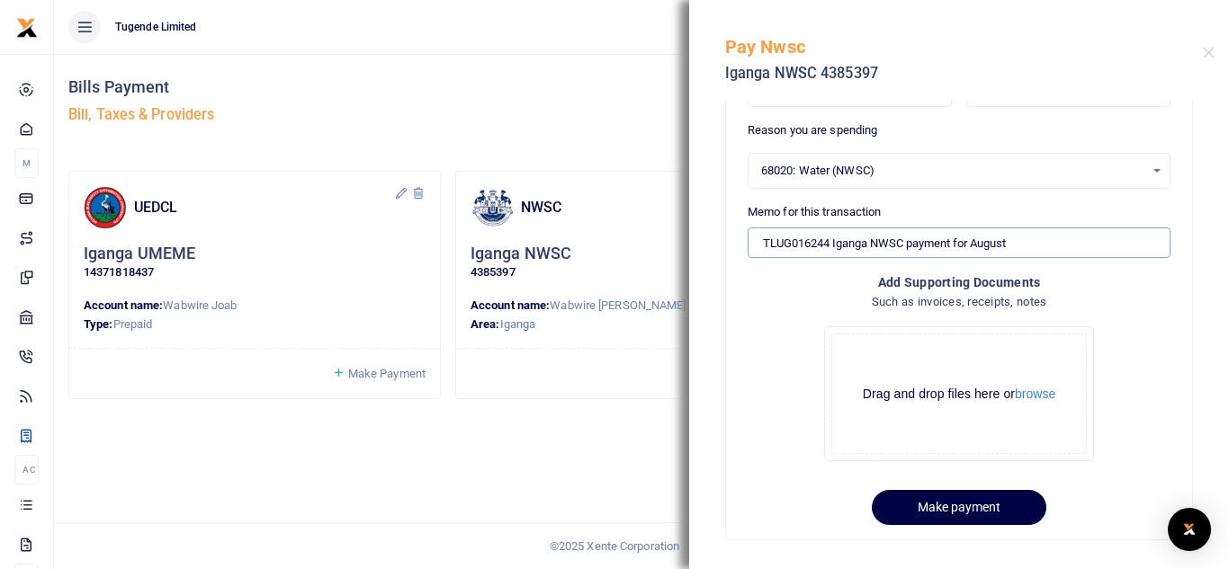
scroll to position [228, 0]
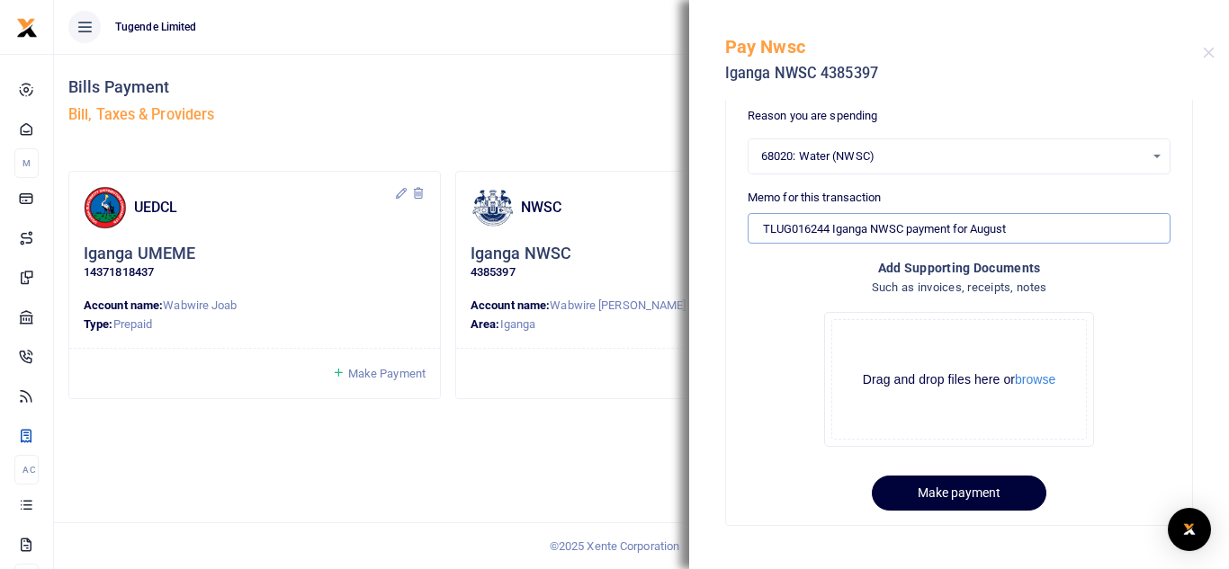
type input "TLUG016244 Iganga NWSC payment for August"
click at [944, 496] on button "Make payment" at bounding box center [958, 493] width 174 height 35
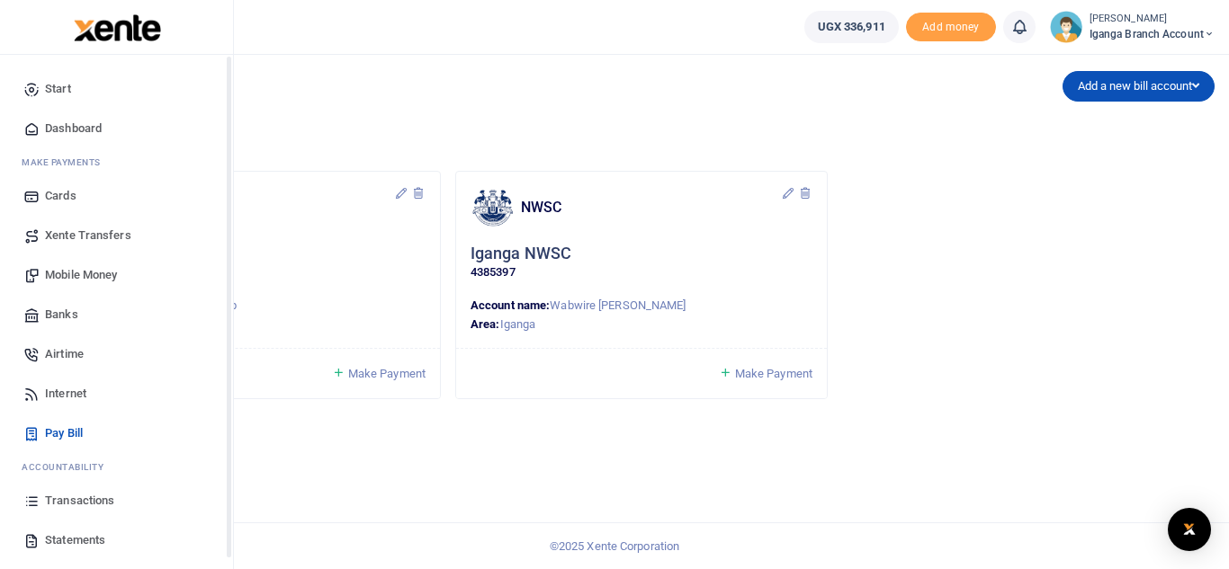
click at [76, 276] on span "Mobile Money" at bounding box center [81, 275] width 72 height 18
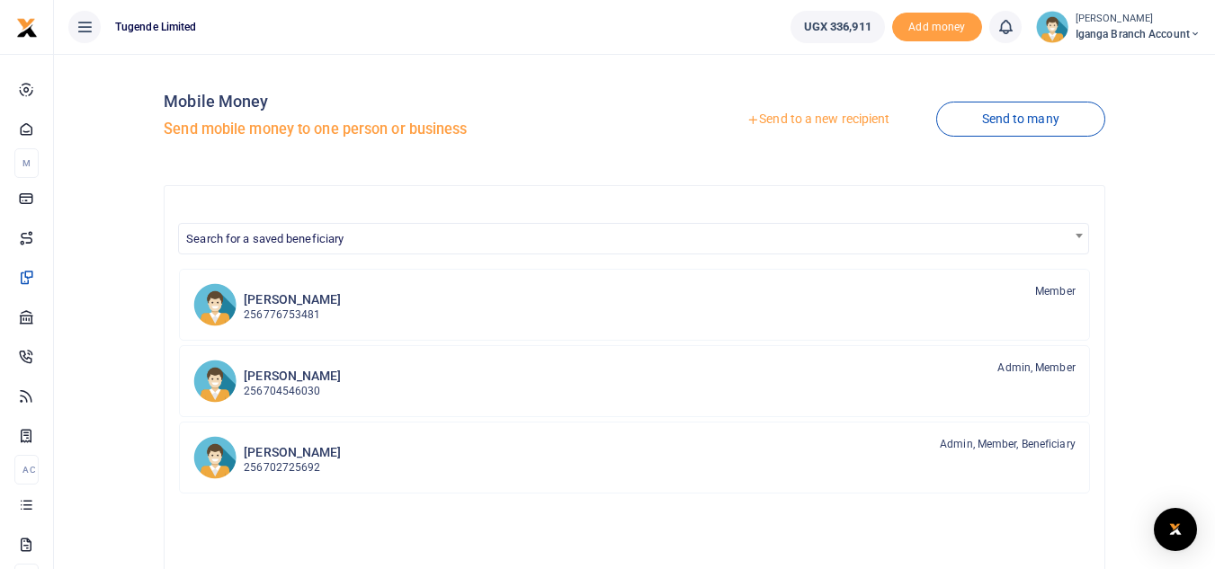
click at [829, 120] on link "Send to a new recipient" at bounding box center [818, 119] width 235 height 32
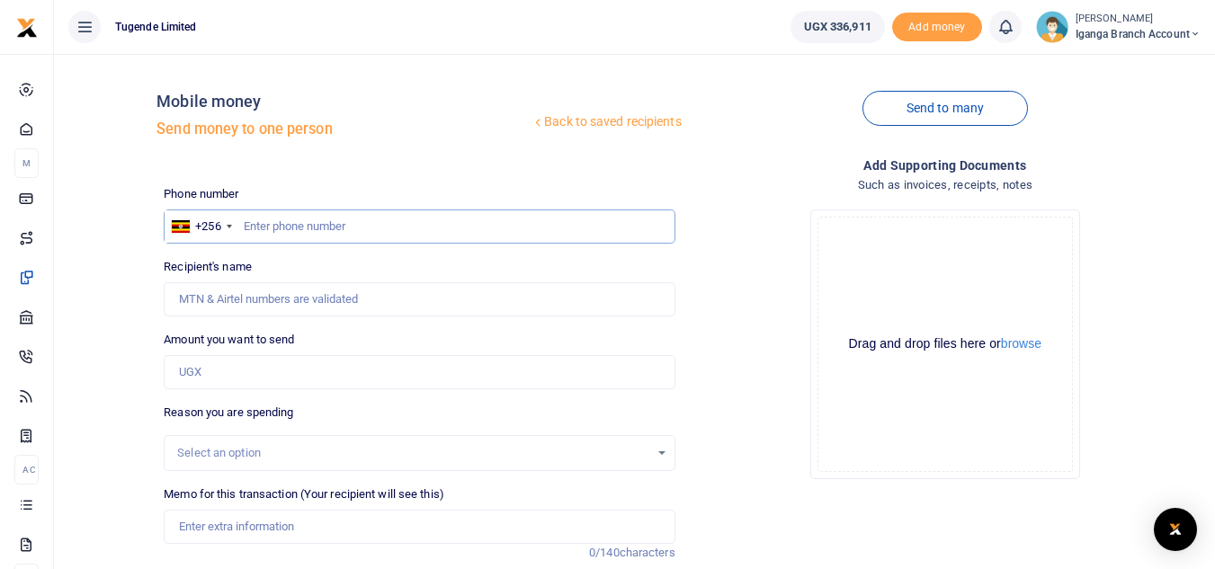
click at [296, 223] on input "text" at bounding box center [419, 227] width 511 height 34
type input "0"
type input "755014906"
type input "Marygorret Alinda"
type input "755014906"
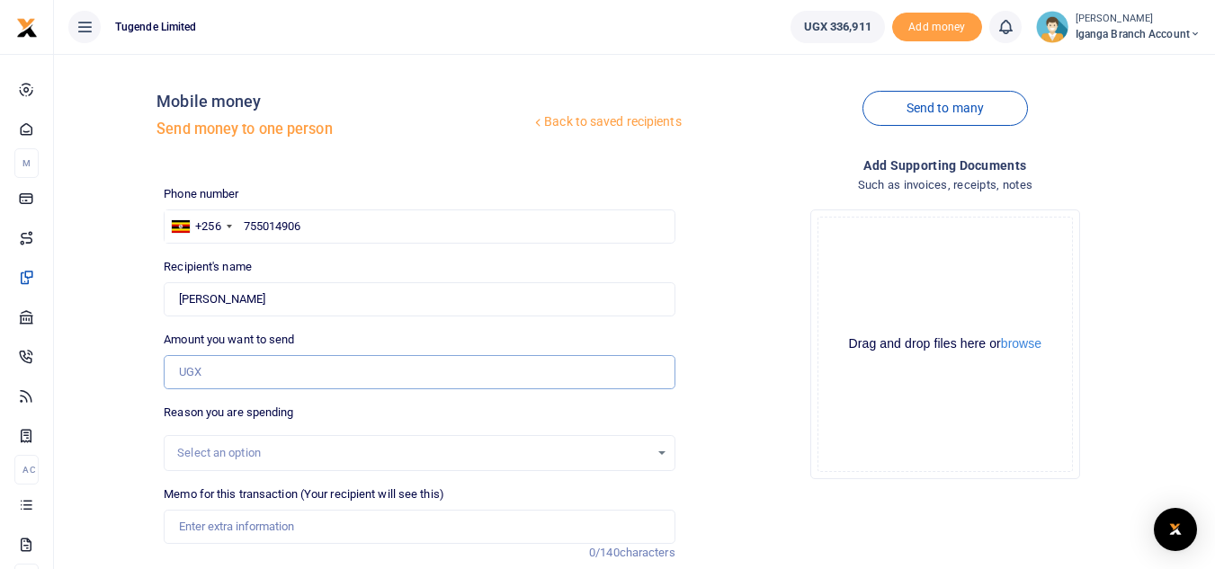
click at [233, 378] on input "Amount you want to send" at bounding box center [419, 372] width 511 height 34
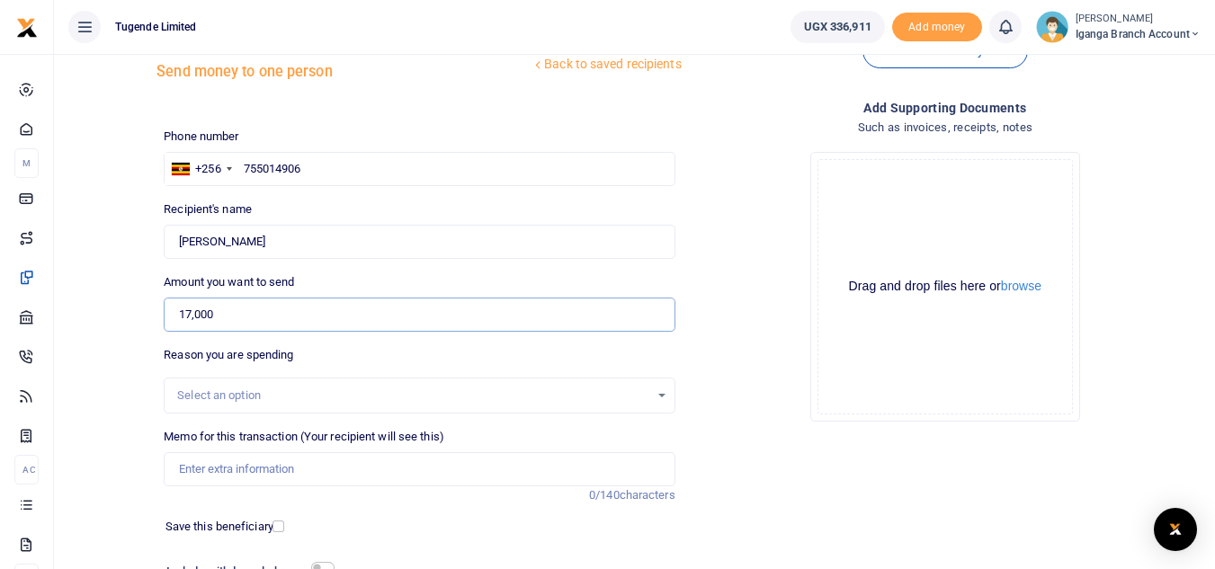
scroll to position [90, 0]
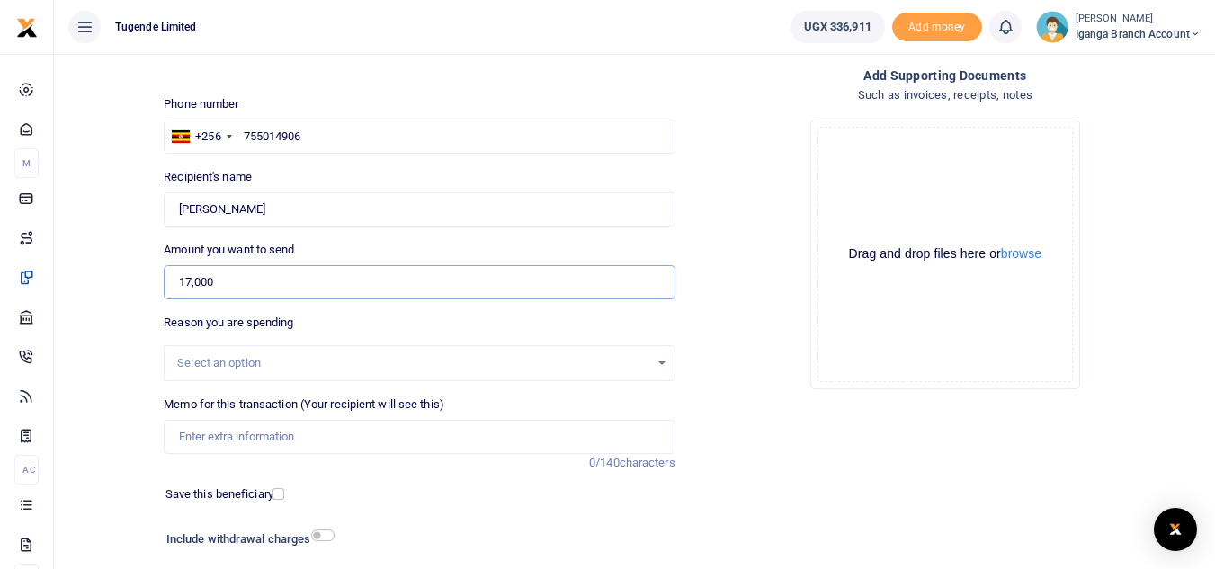
type input "17,000"
click at [215, 434] on input "Memo for this transaction (Your recipient will see this)" at bounding box center [419, 437] width 511 height 34
paste input "TLUG-016169"
click at [210, 428] on input "TLUG-016169" at bounding box center [419, 437] width 511 height 34
click at [309, 441] on input "TLUG016169" at bounding box center [419, 437] width 511 height 34
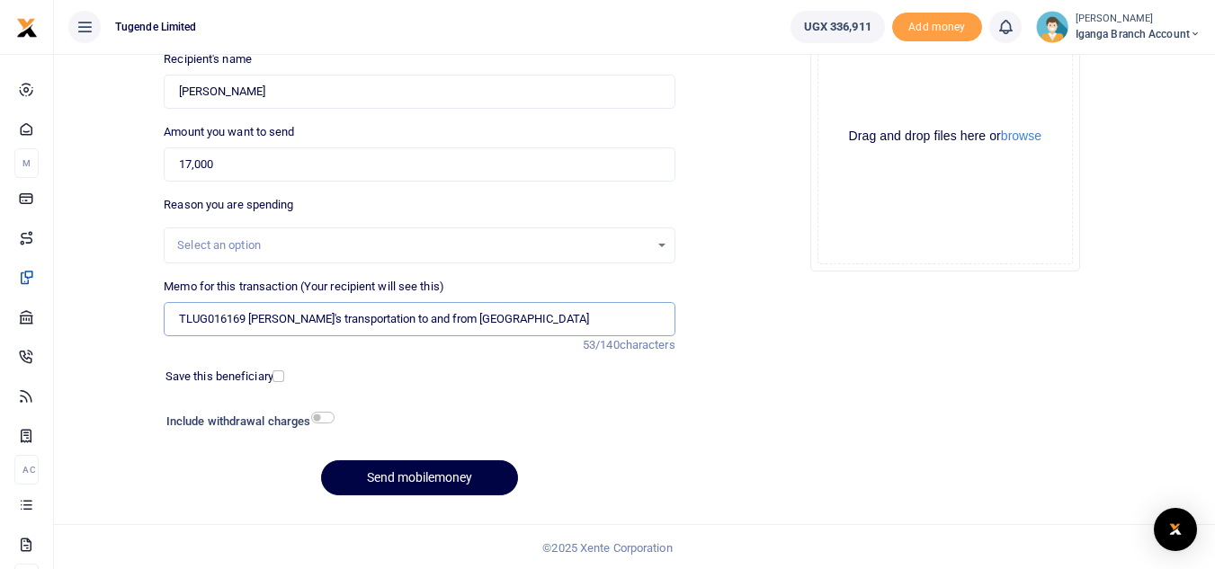
scroll to position [210, 0]
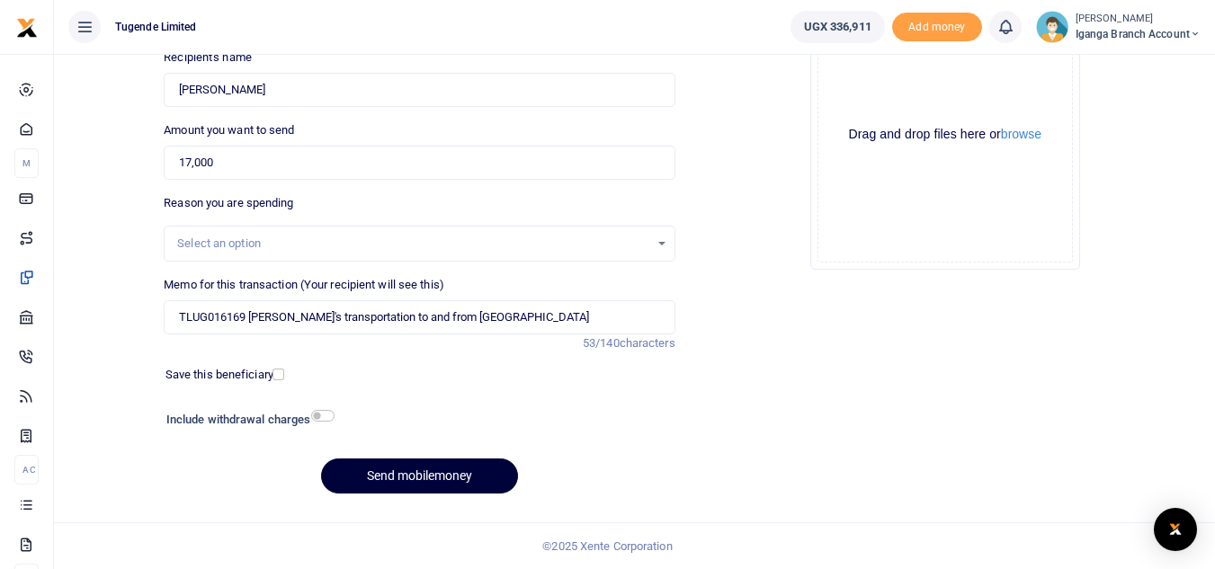
click at [404, 474] on button "Send mobilemoney" at bounding box center [419, 476] width 197 height 35
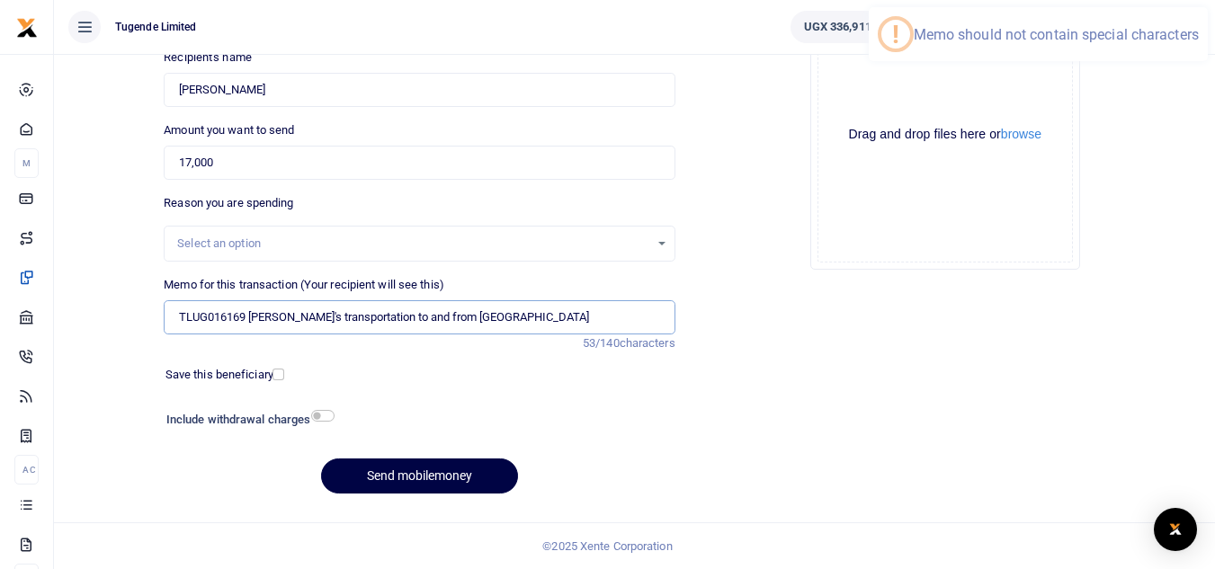
click at [286, 315] on input "TLUG016169 Alinda's transportation to and from Iganga" at bounding box center [419, 317] width 511 height 34
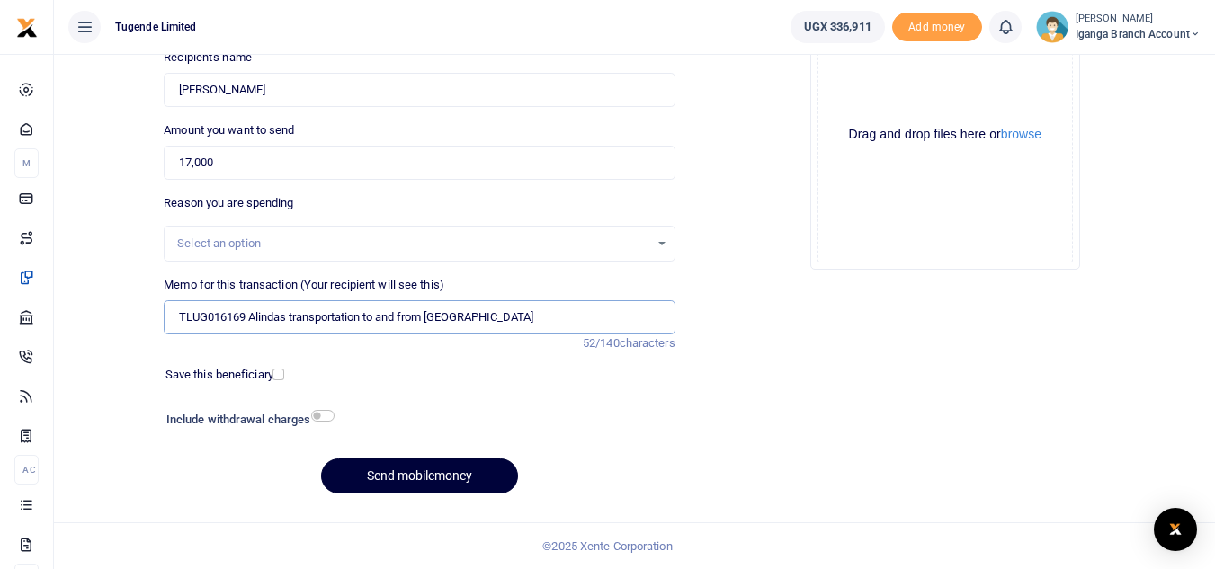
type input "TLUG016169 Alindas transportation to and from Iganga"
click at [419, 479] on button "Send mobilemoney" at bounding box center [419, 476] width 197 height 35
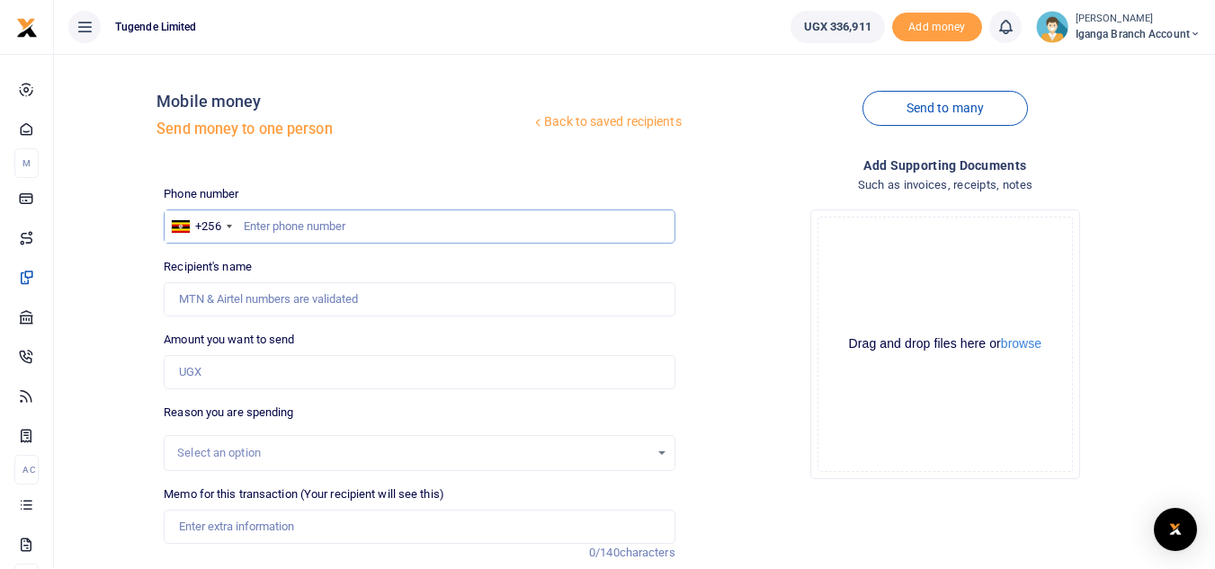
click at [276, 222] on input "text" at bounding box center [419, 227] width 511 height 34
type input "702860183"
type input "Pius Kisita"
type input "702860183"
click at [209, 369] on input "Amount you want to send" at bounding box center [419, 372] width 511 height 34
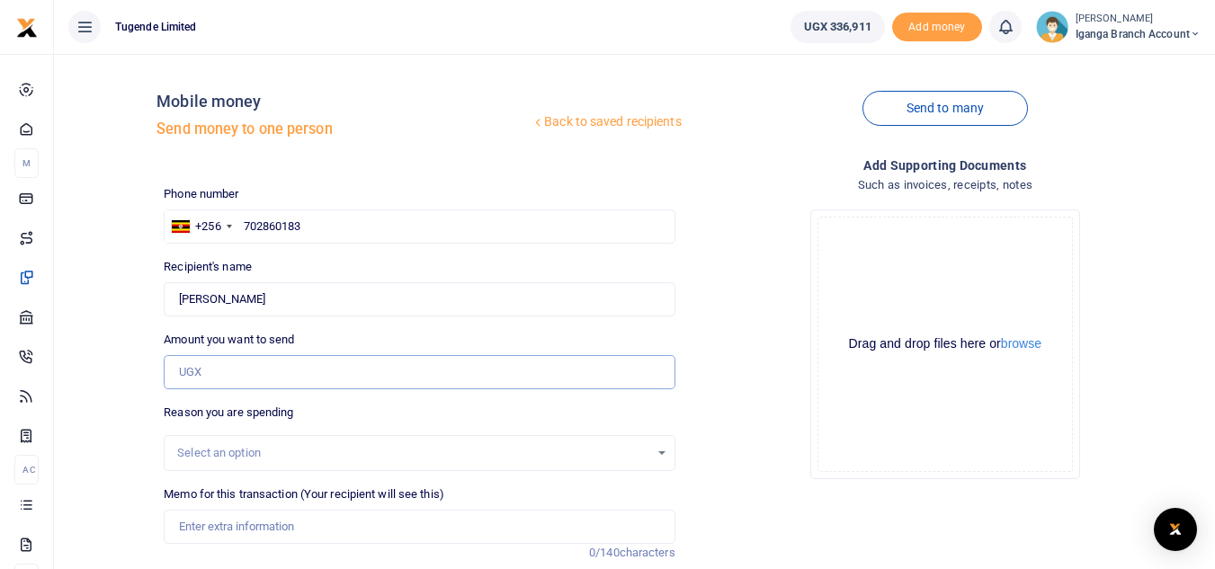
click at [264, 372] on input "Amount you want to send" at bounding box center [419, 372] width 511 height 34
paste input "Iganga Branch requisition for week 17-23 Aug 2025"
type input "N"
type input "0"
type input "71,000"
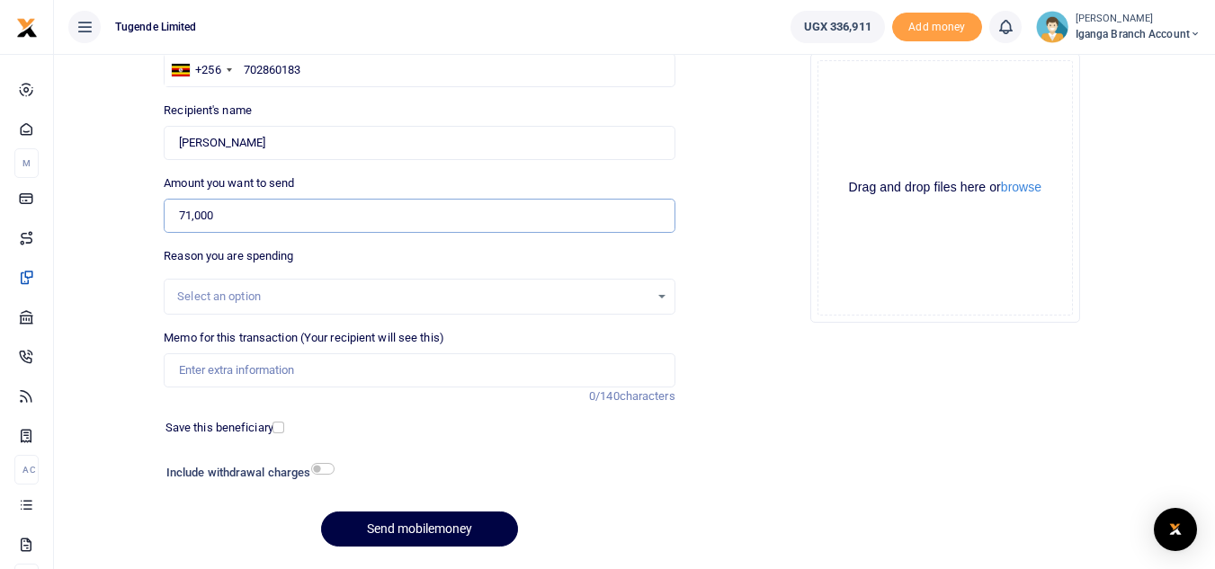
scroll to position [180, 0]
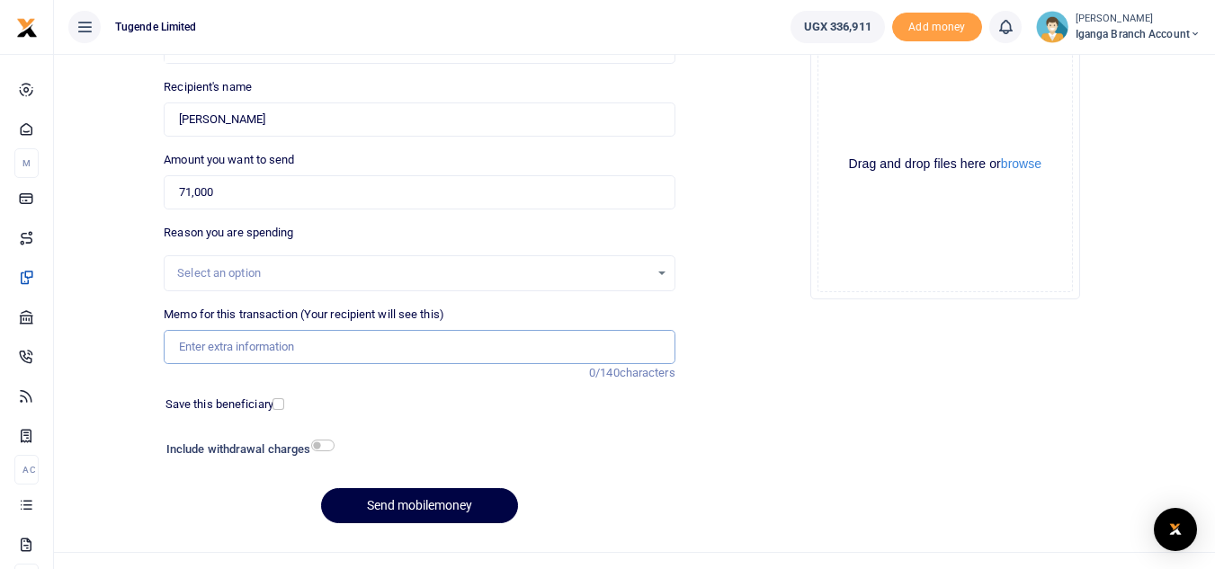
click at [235, 351] on input "Memo for this transaction (Your recipient will see this)" at bounding box center [419, 347] width 511 height 34
paste input "Iganga Branch requisition for week 17-23 Aug 2025"
click at [379, 342] on input "Iganga Branch requisition for week 17-23 Aug 2025" at bounding box center [419, 347] width 511 height 34
click at [176, 338] on input "Iganga Branch requisition for week ending 23 Aug 2025" at bounding box center [419, 347] width 511 height 34
paste input "TLUG-016239"
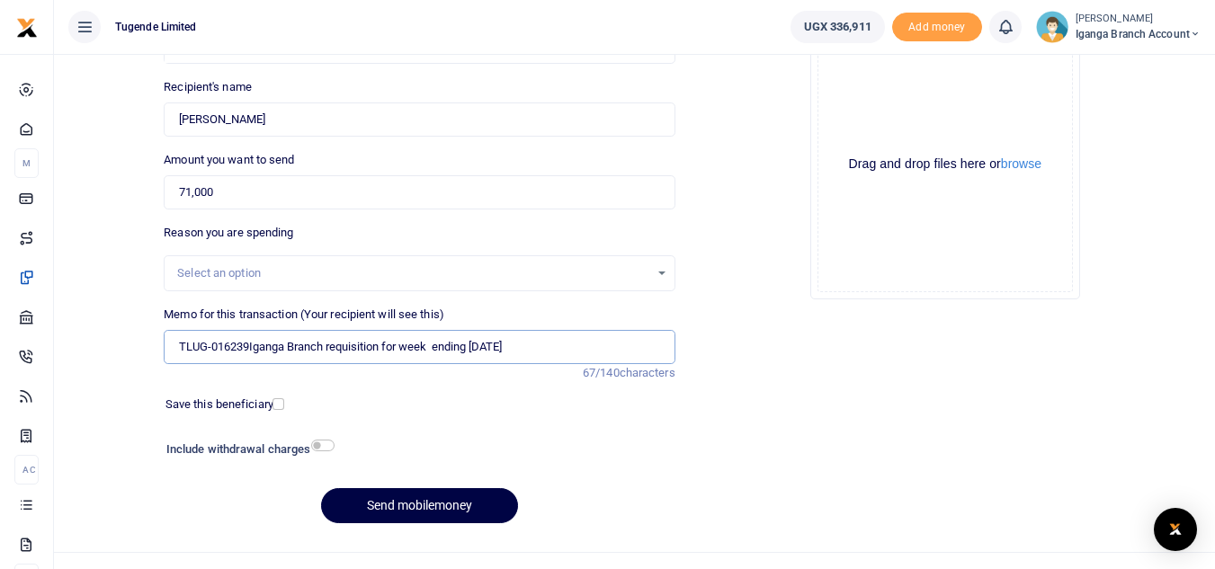
click at [182, 341] on input "TLUG-016239Iganga Branch requisition for week ending 23 Aug 2025" at bounding box center [419, 347] width 511 height 34
click at [214, 344] on input "TLUG-016239Iganga Branch requisition for week ending 23 Aug 2025" at bounding box center [419, 347] width 511 height 34
click at [246, 344] on input "TLUG016239Iganga Branch requisition for week ending 23 Aug 2025" at bounding box center [419, 347] width 511 height 34
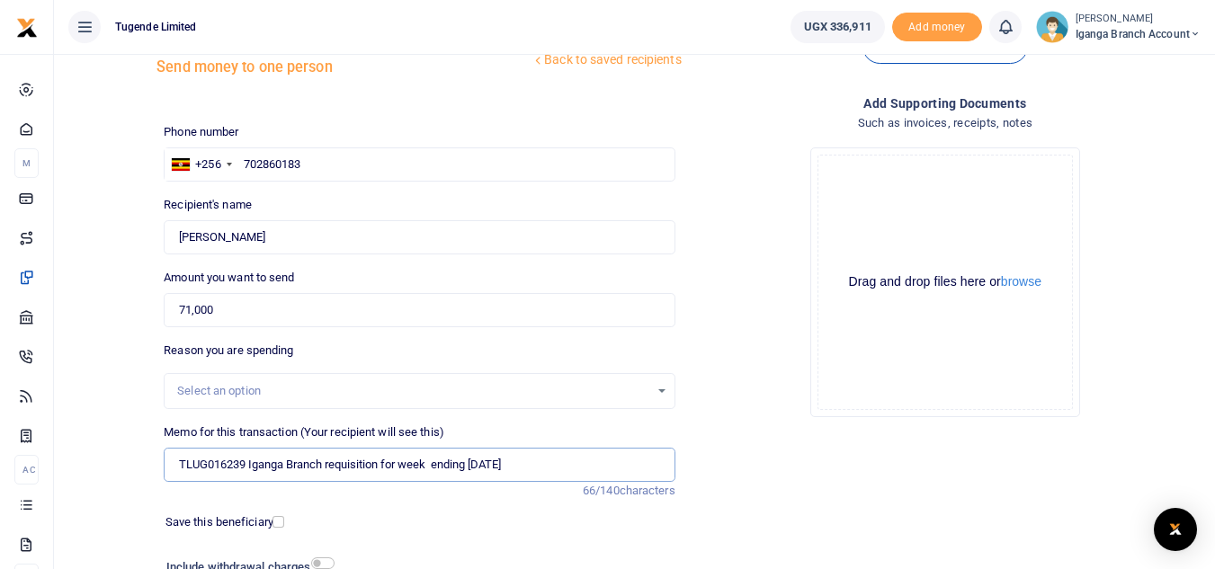
scroll to position [210, 0]
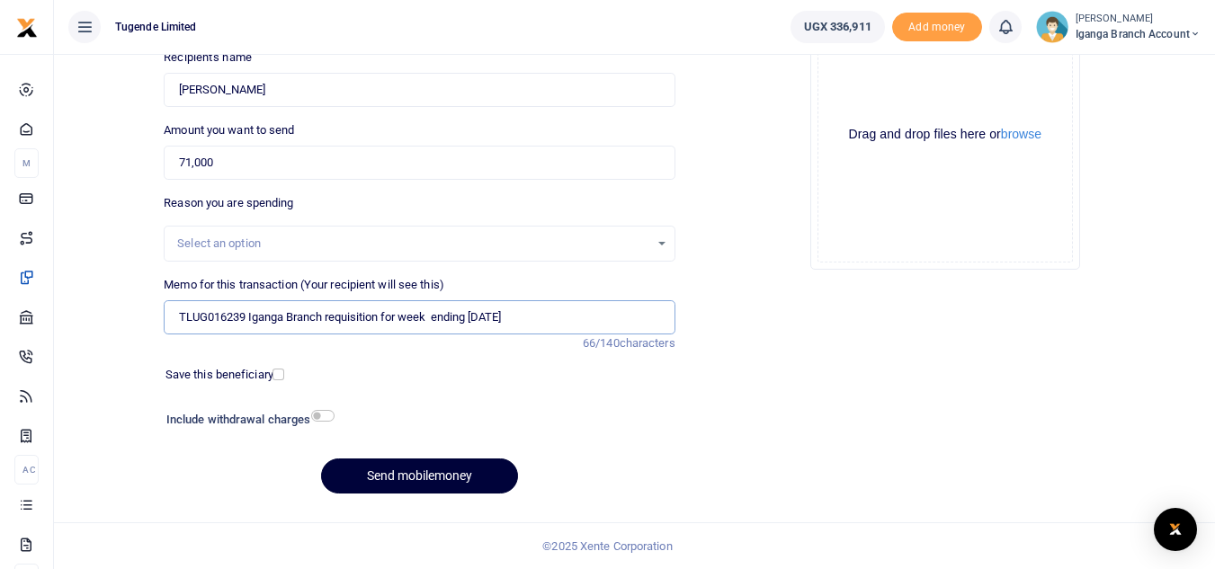
type input "TLUG016239 Iganga Branch requisition for week ending 23 Aug 2025"
click at [359, 478] on button "Send mobilemoney" at bounding box center [419, 476] width 197 height 35
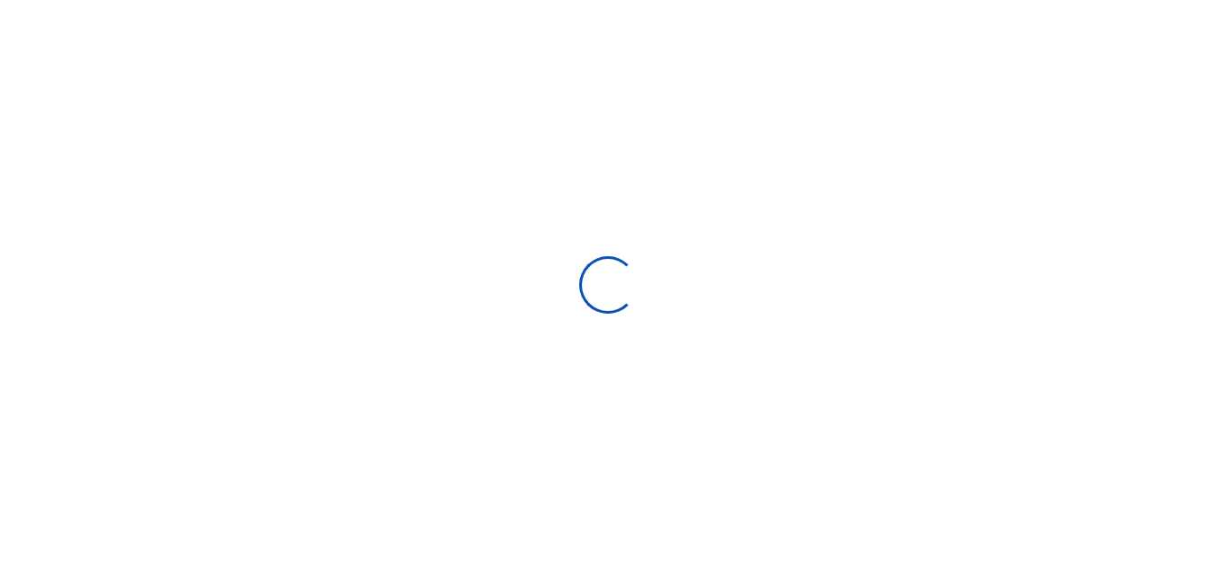
select select
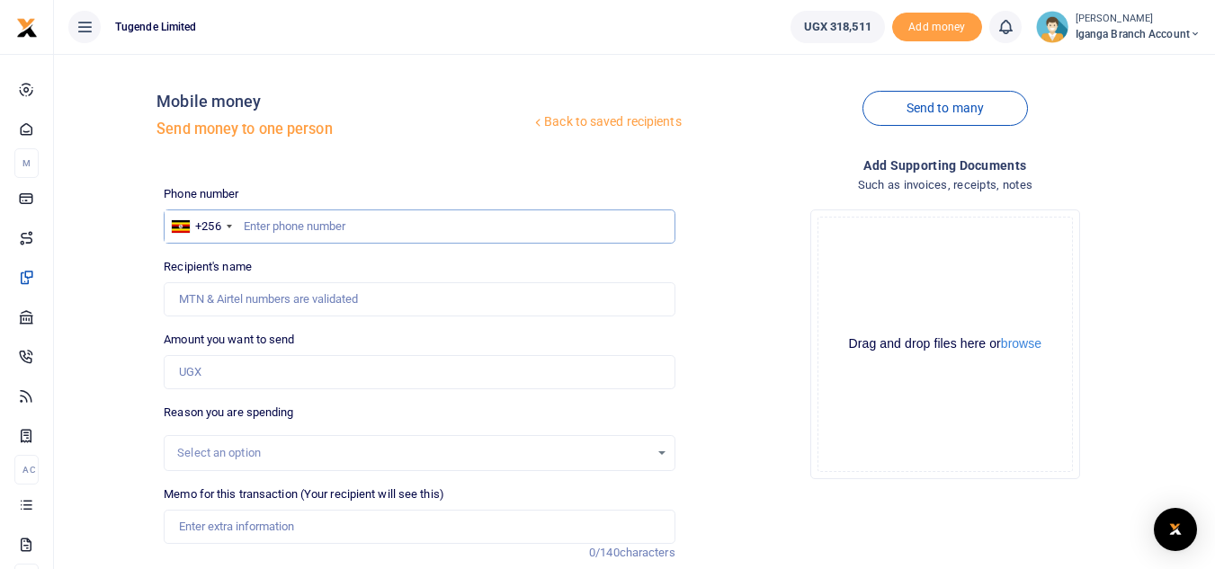
click at [257, 232] on input "text" at bounding box center [419, 227] width 511 height 34
paste input "0762-310271"
click at [273, 228] on input "0762-310271" at bounding box center [419, 227] width 511 height 34
type input "0762310271"
type input "Nespol Elungat"
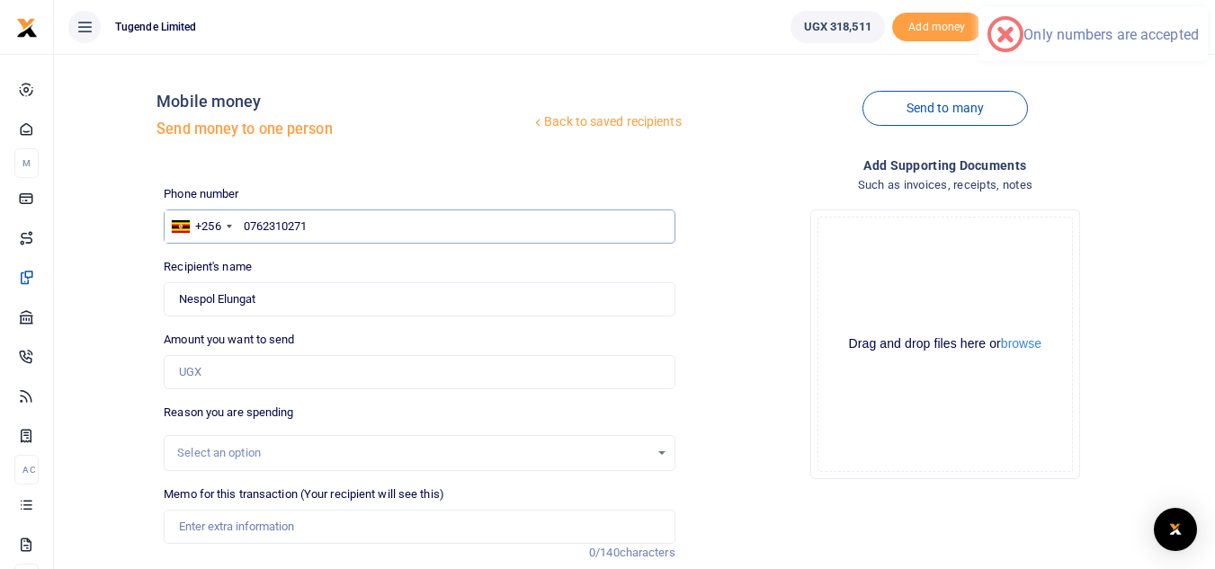
click at [249, 224] on input "0762310271" at bounding box center [419, 227] width 511 height 34
type input "762310271"
click at [203, 384] on input "Amount you want to send" at bounding box center [419, 372] width 511 height 34
type input "60,000"
click at [211, 449] on div "Select an option" at bounding box center [412, 453] width 471 height 18
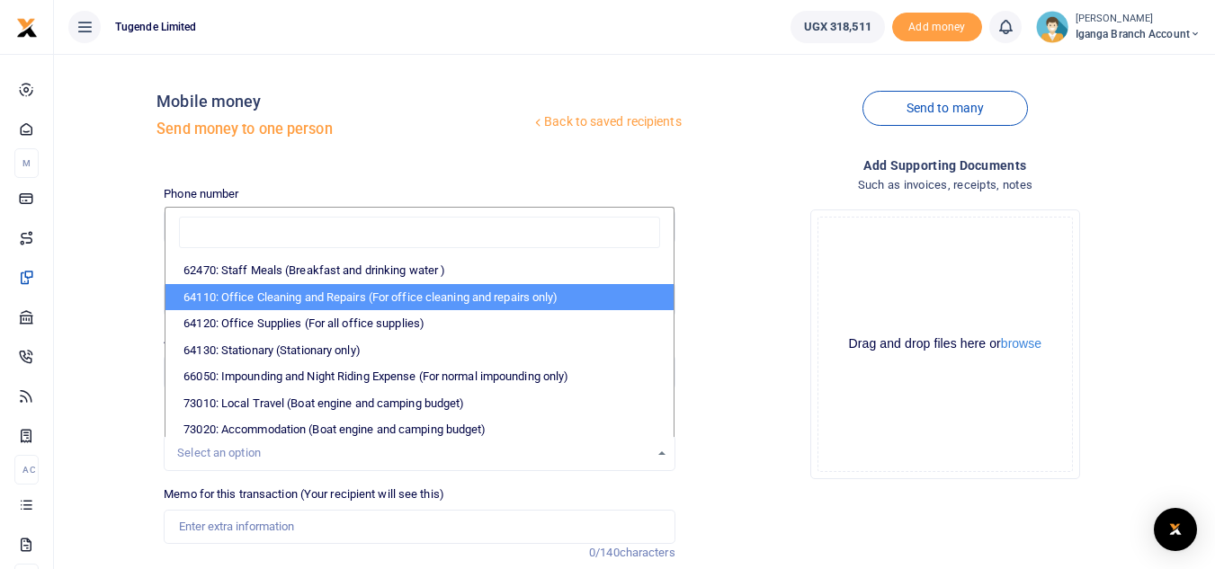
click at [299, 299] on li "64110: Office Cleaning and Repairs (For office cleaning and repairs only)" at bounding box center [418, 297] width 507 height 27
select select "24"
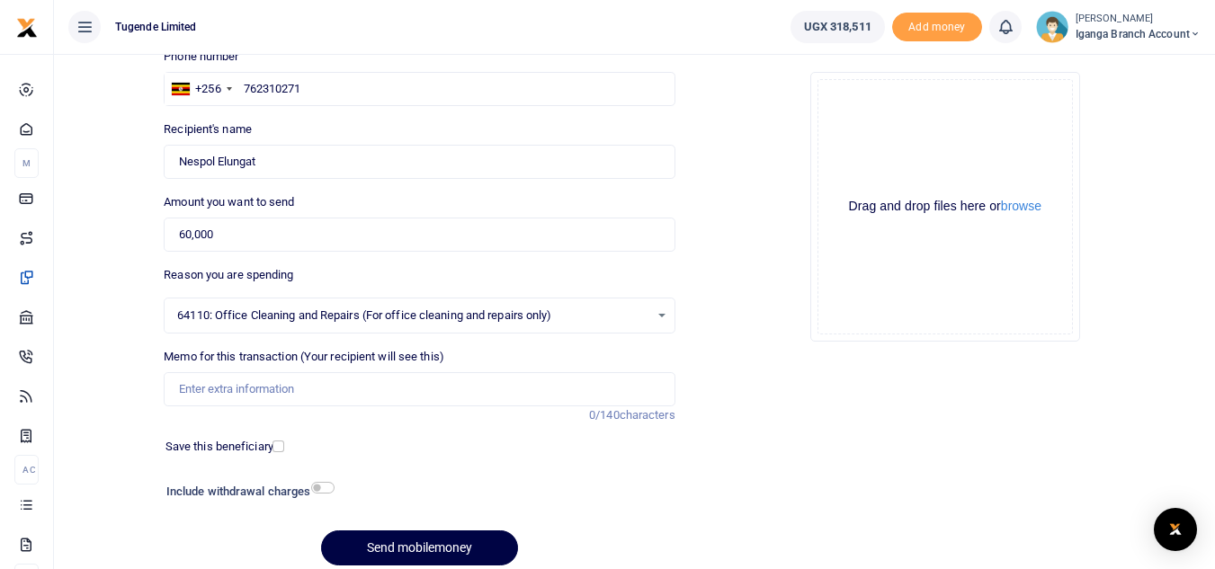
scroll to position [180, 0]
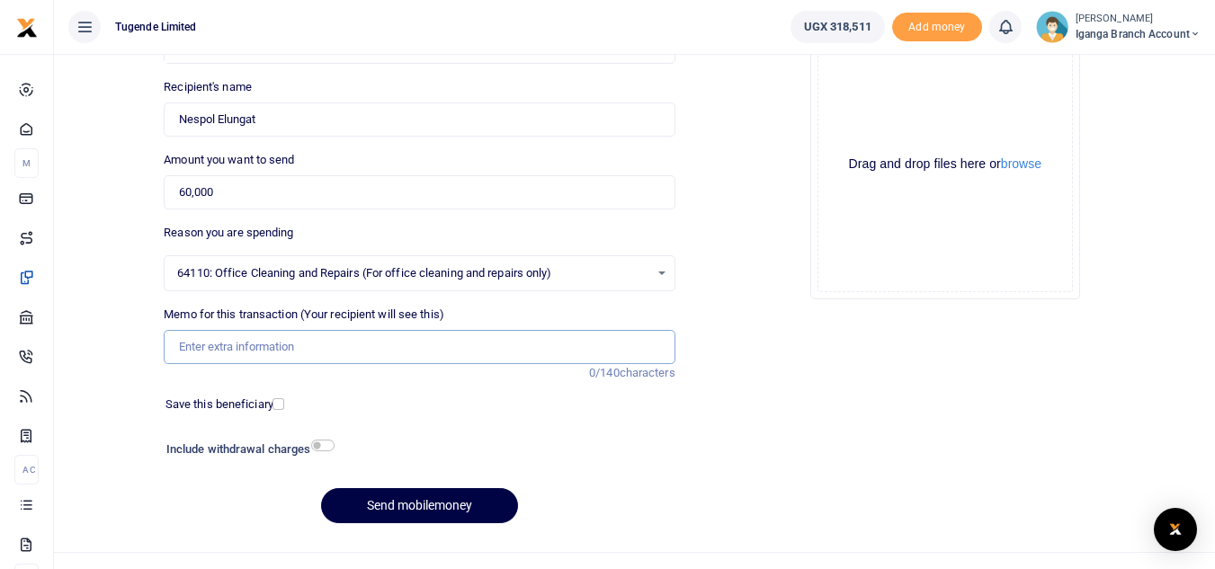
click at [224, 349] on input "Memo for this transaction (Your recipient will see this)" at bounding box center [419, 347] width 511 height 34
paste input "Iganga Branch requisition for office cleaning"
click at [424, 344] on input "Iganga Branch requisition for office cleaning" at bounding box center [419, 347] width 511 height 34
click at [176, 335] on input "Iganga Branch requisition for office cleaning for Aug 2025" at bounding box center [419, 347] width 511 height 34
paste input "TLUG-016236"
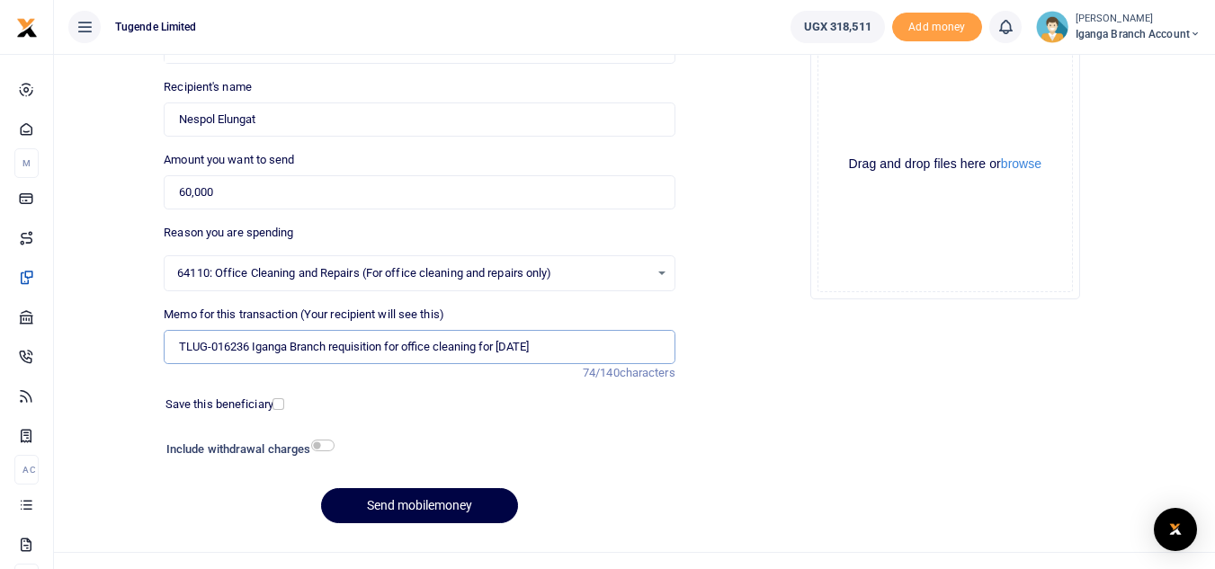
click at [212, 349] on input "TLUG-016236 Iganga Branch requisition for office cleaning for Aug 2025" at bounding box center [419, 347] width 511 height 34
type input "TLUG016236 Iganga Branch requisition for office cleaning for Aug 2025"
click at [389, 506] on button "Send mobilemoney" at bounding box center [419, 505] width 197 height 35
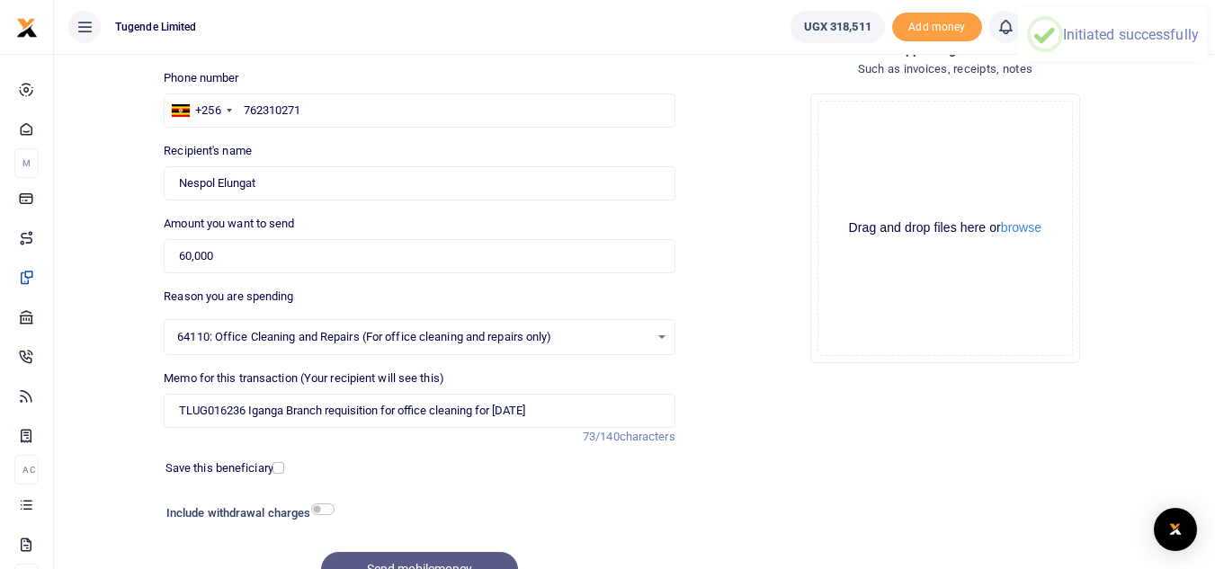
scroll to position [0, 0]
